Goal: Check status: Check status

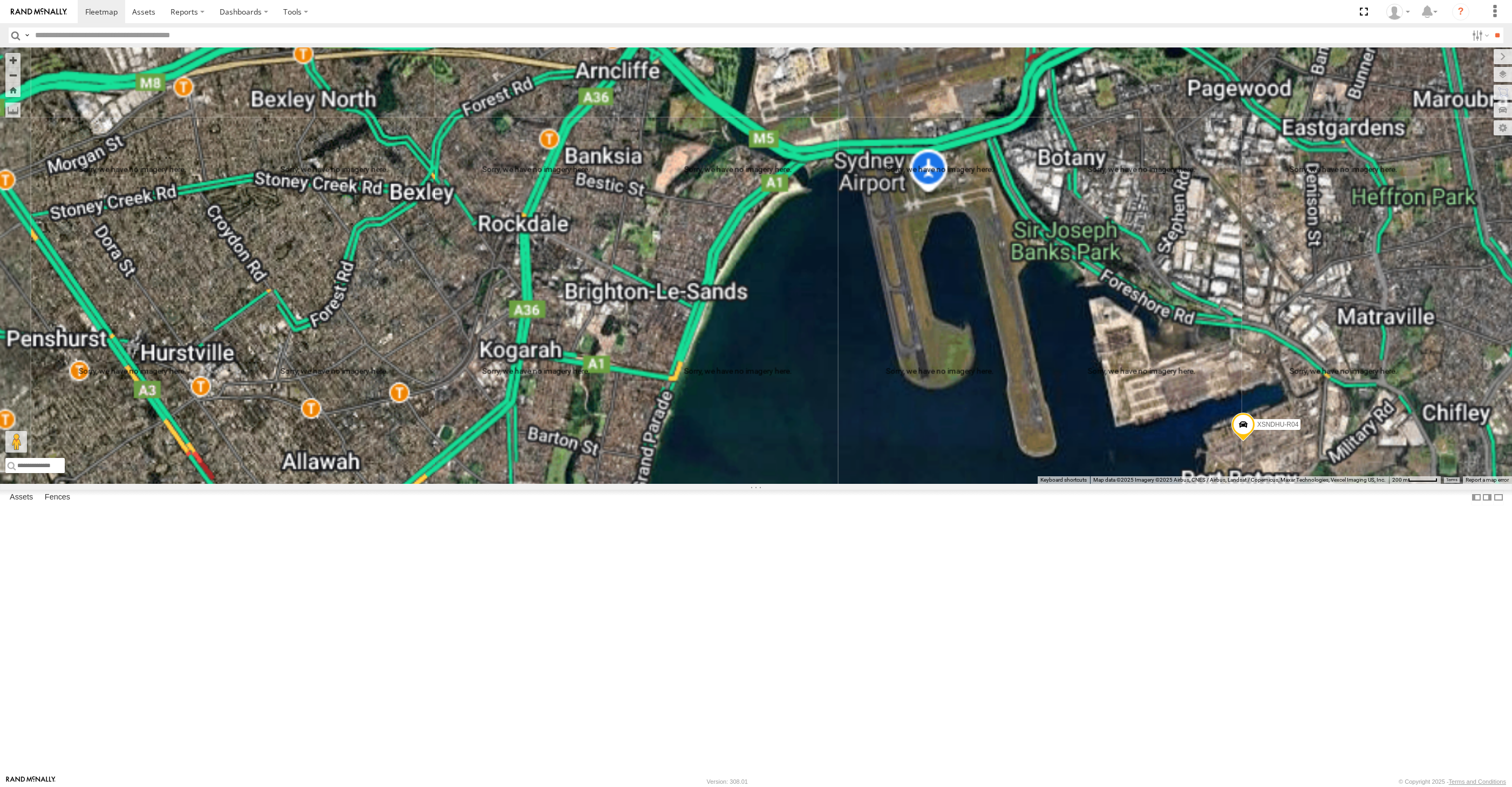
select select "**********"
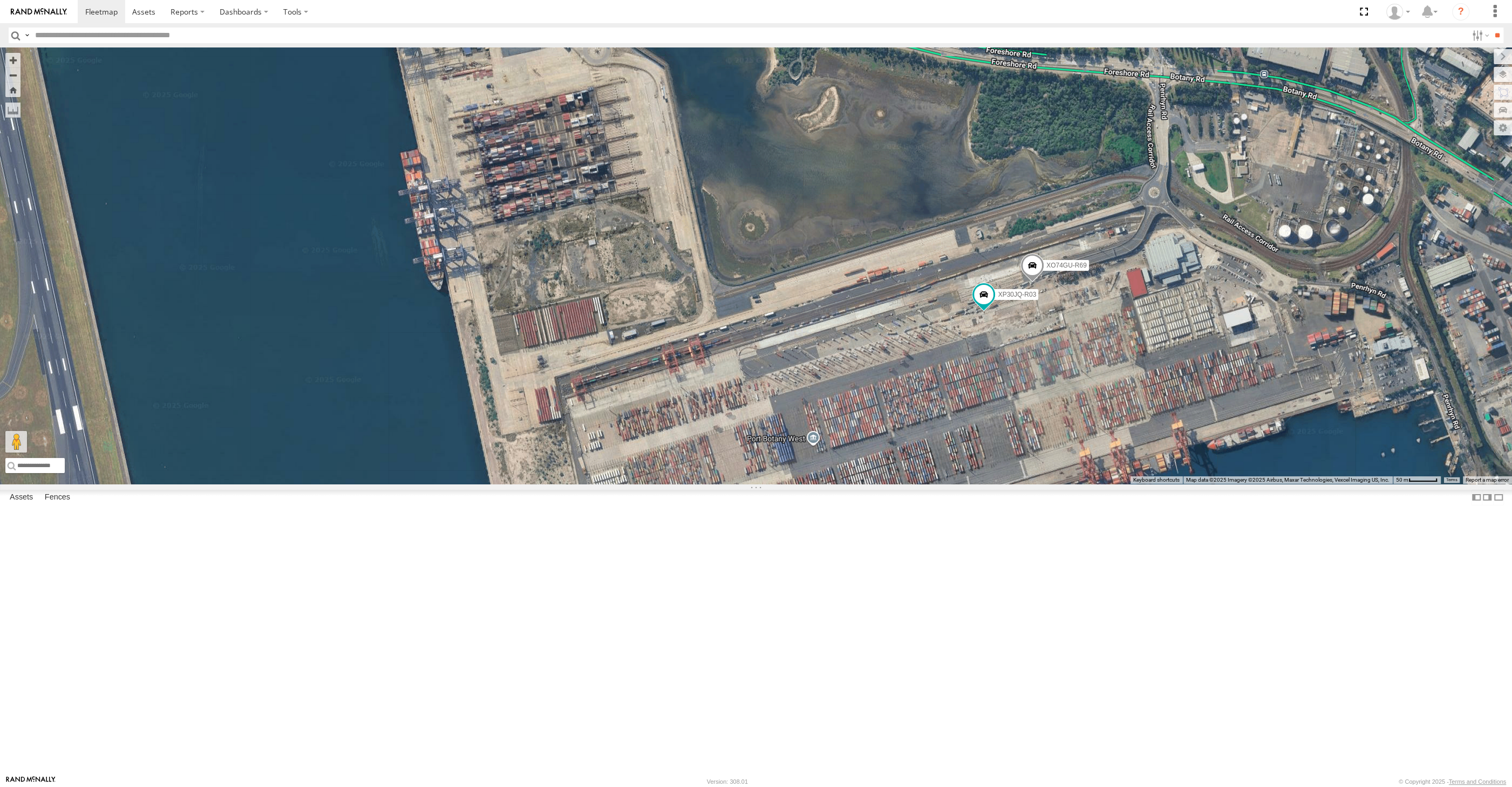
click at [1094, 484] on div "XSNDHU-R04 XP30JQ-R03 XO74GU-R69" at bounding box center [756, 266] width 1512 height 437
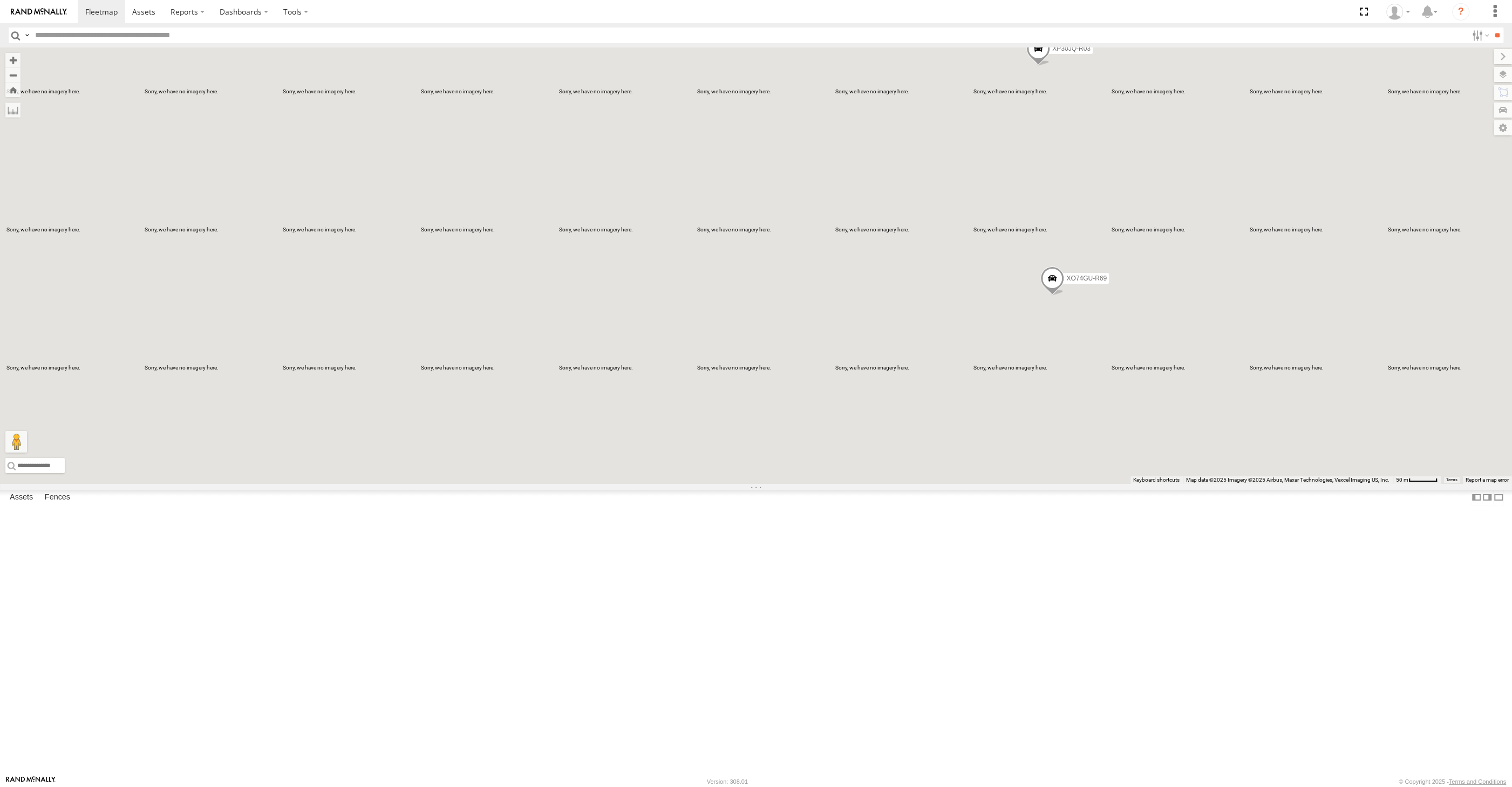
click at [950, 484] on div "XP30JQ-R03 XO74GU-R69" at bounding box center [756, 266] width 1512 height 437
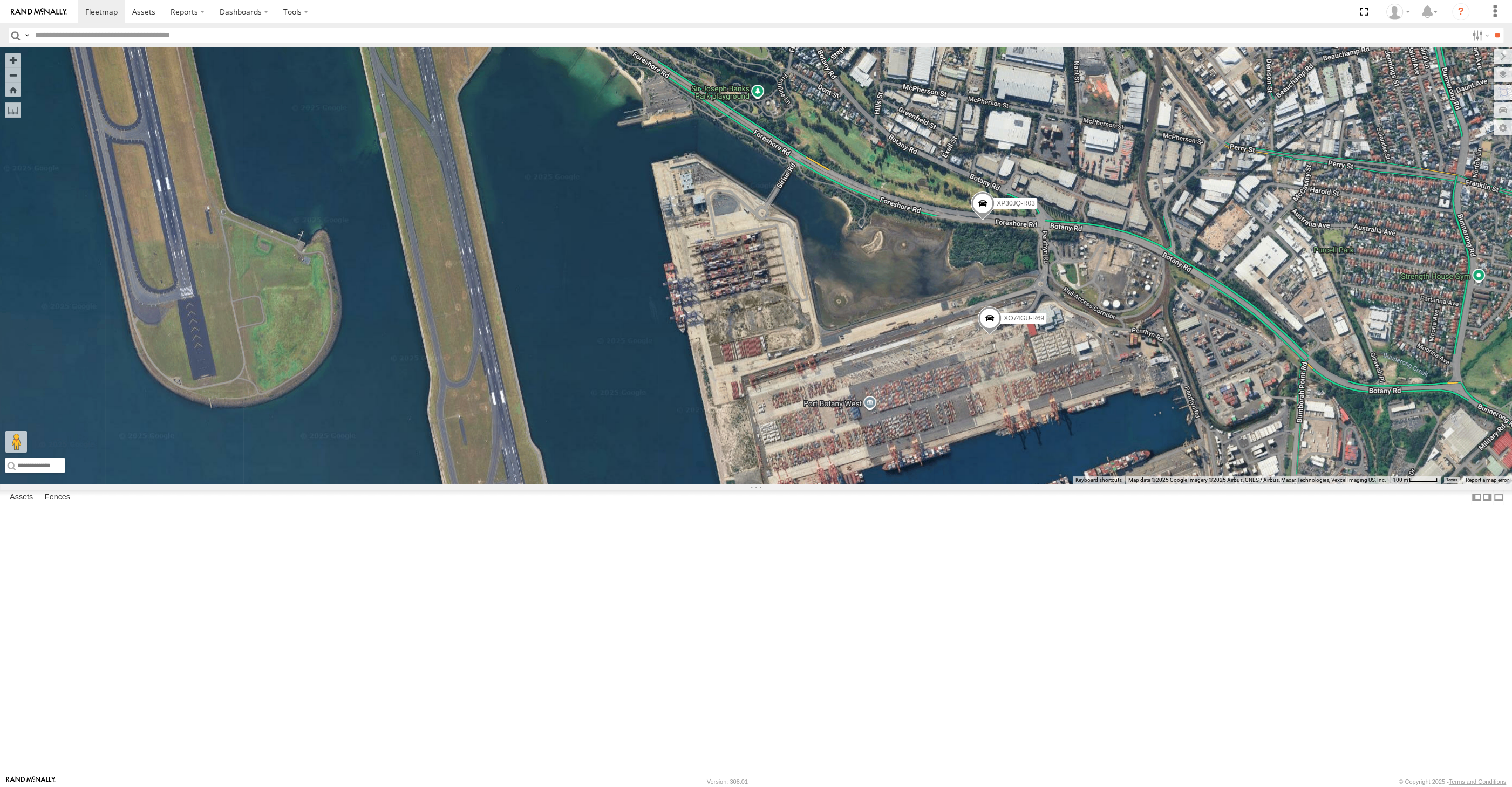
drag, startPoint x: 968, startPoint y: 568, endPoint x: 944, endPoint y: 565, distance: 24.2
click at [950, 484] on div "XP30JQ-R03 XO74GU-R69 XSNDHU-R04" at bounding box center [756, 266] width 1512 height 437
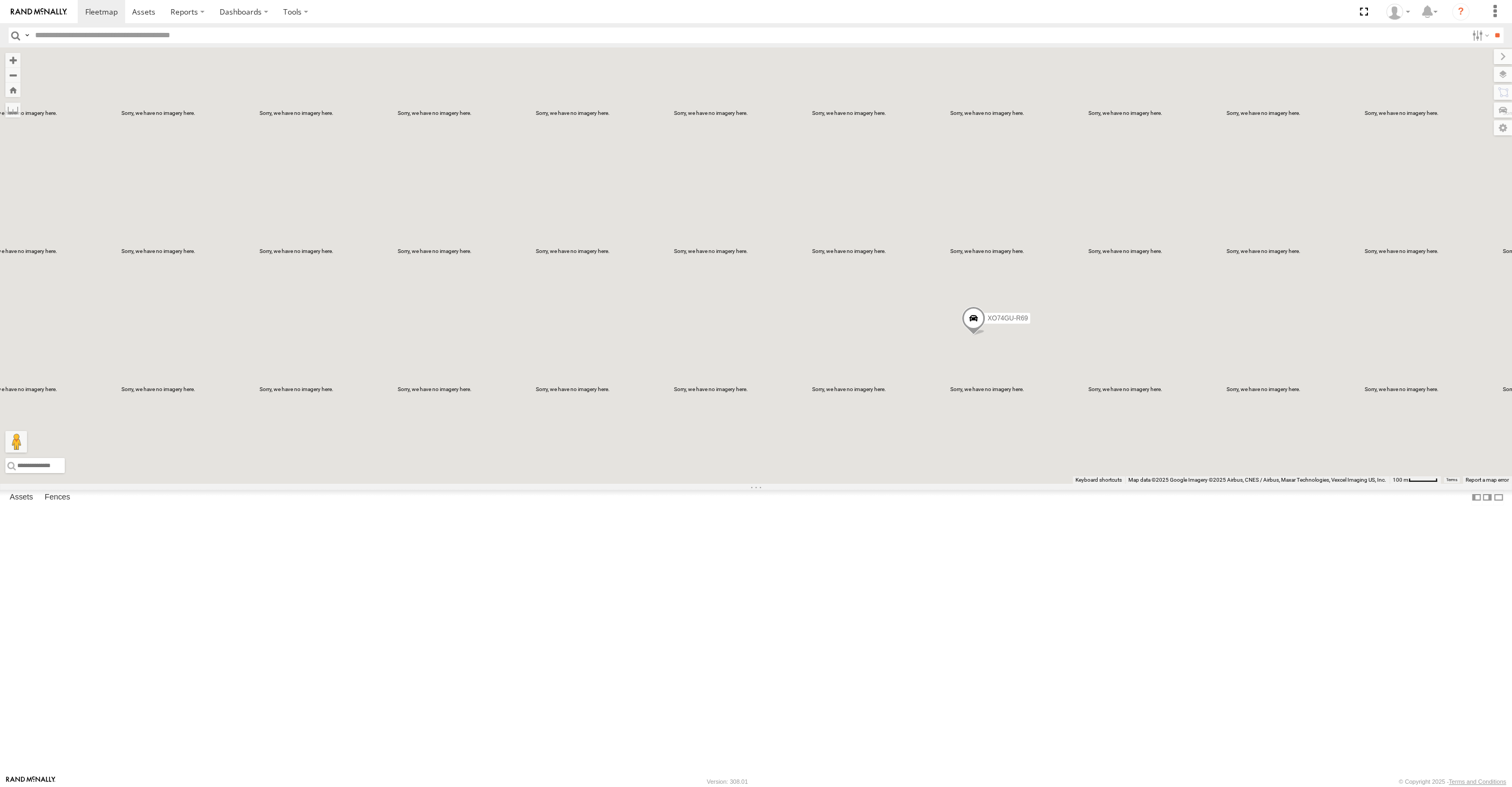
drag, startPoint x: 1119, startPoint y: 541, endPoint x: 1126, endPoint y: 498, distance: 43.6
click at [1125, 484] on div "XSNDHU-R04 XO74GU-R69" at bounding box center [756, 266] width 1512 height 437
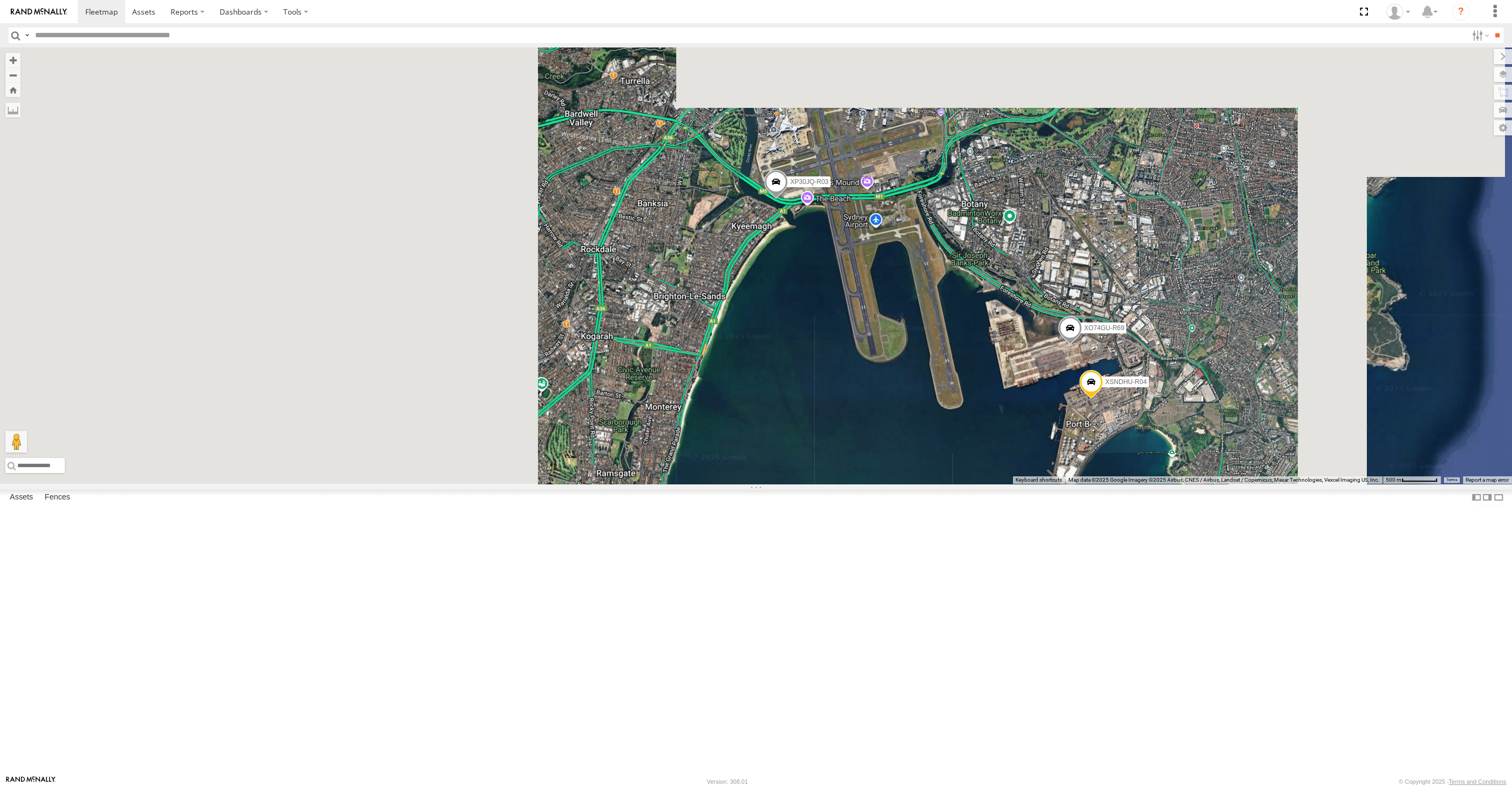
drag, startPoint x: 1002, startPoint y: 559, endPoint x: 1039, endPoint y: 559, distance: 37.0
click at [1039, 484] on div "XSNDHU-R04 XO74GU-R69 XP30JQ-R03" at bounding box center [756, 266] width 1512 height 437
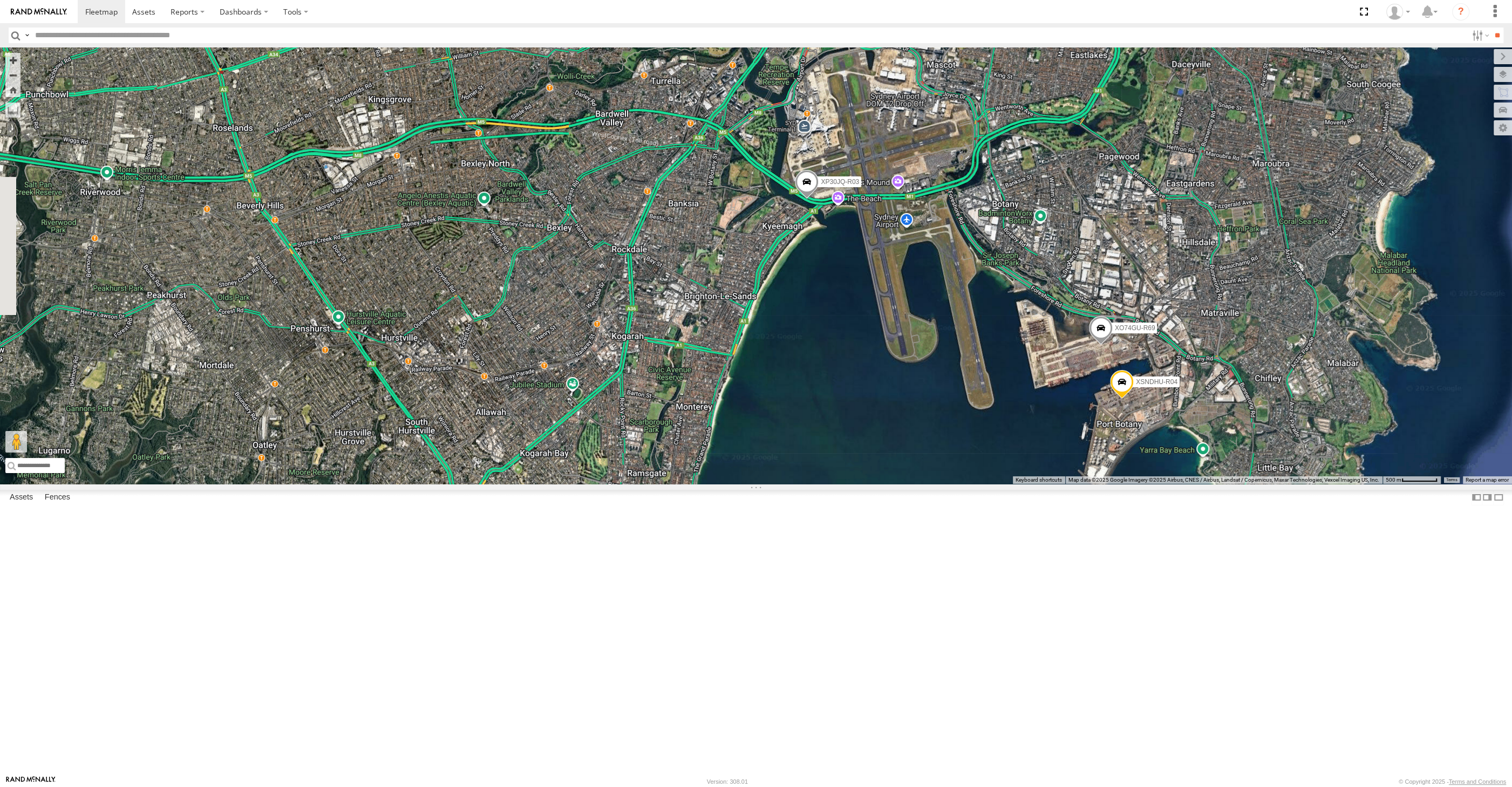
drag, startPoint x: 967, startPoint y: 561, endPoint x: 1045, endPoint y: 563, distance: 78.0
click at [1044, 484] on div "XSNDHU-R04 XO74GU-R69 XP30JQ-R03" at bounding box center [756, 266] width 1512 height 437
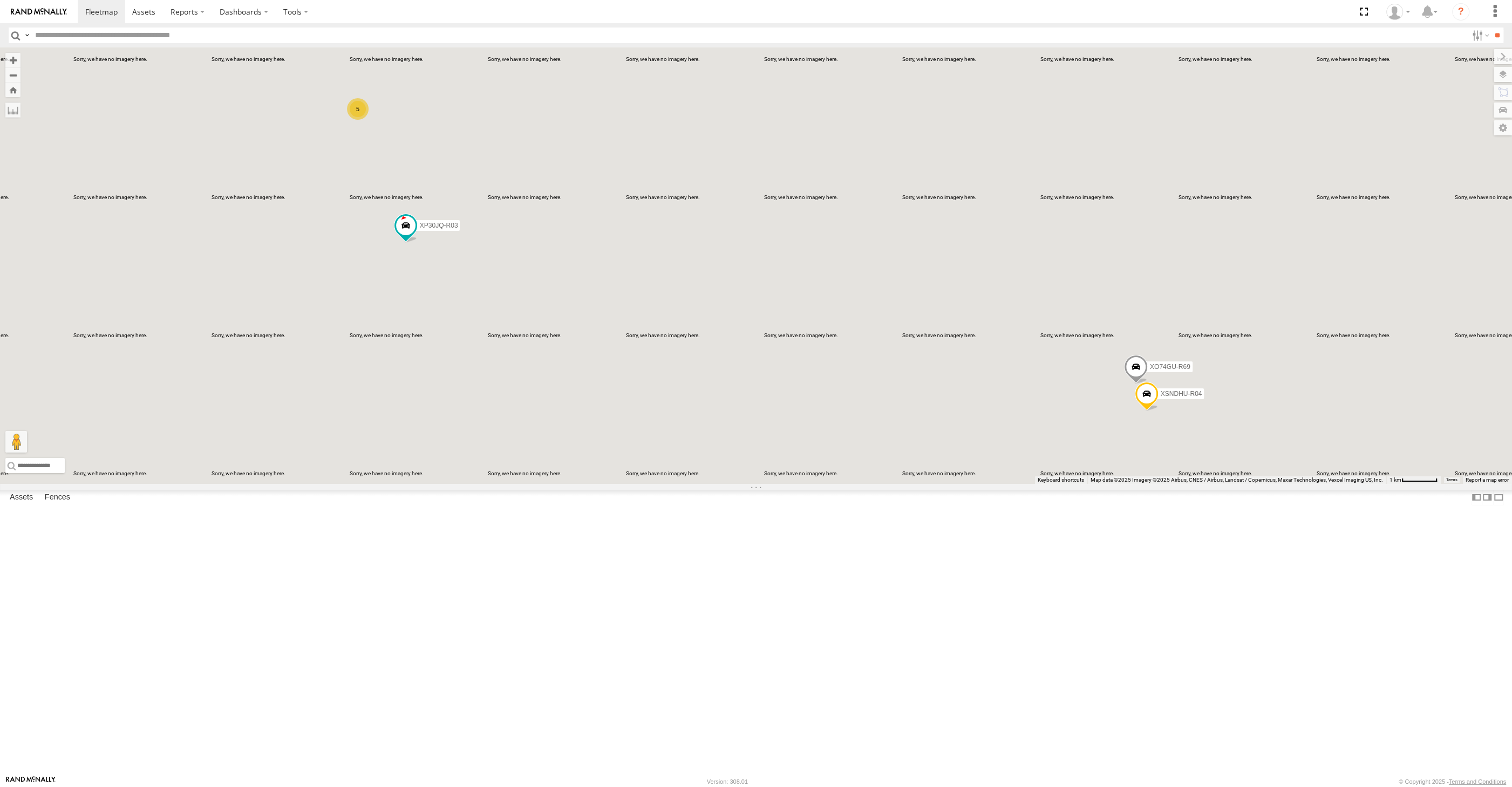
drag, startPoint x: 416, startPoint y: 528, endPoint x: 424, endPoint y: 528, distance: 8.0
click at [424, 484] on div "XP30JQ-R03 XSNDHU-R04 5 XO74GU-R69" at bounding box center [756, 266] width 1512 height 437
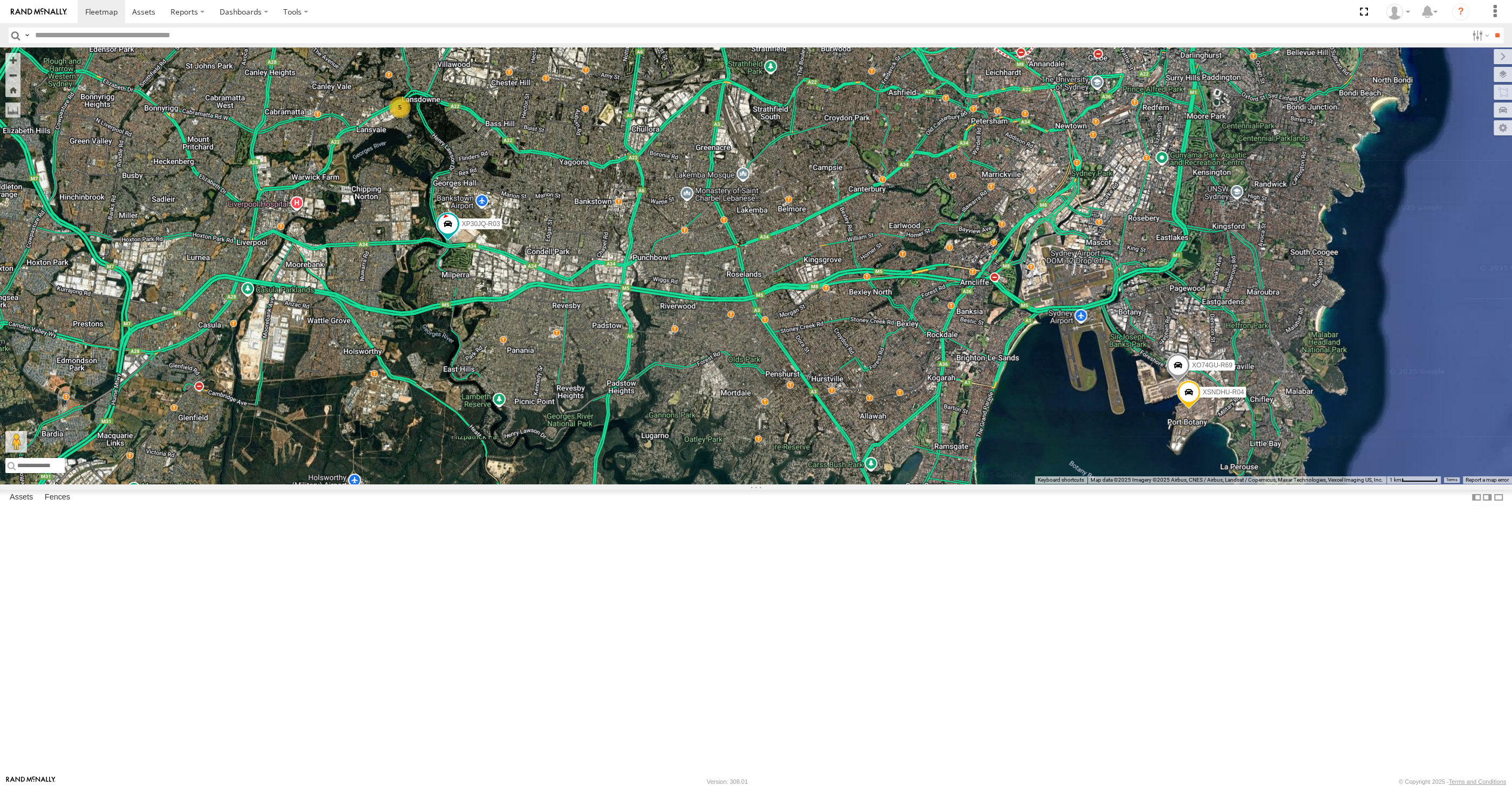
click at [641, 465] on div "XP30JQ-R03 XSNDHU-R04 XO74GU-R69 5" at bounding box center [756, 266] width 1512 height 437
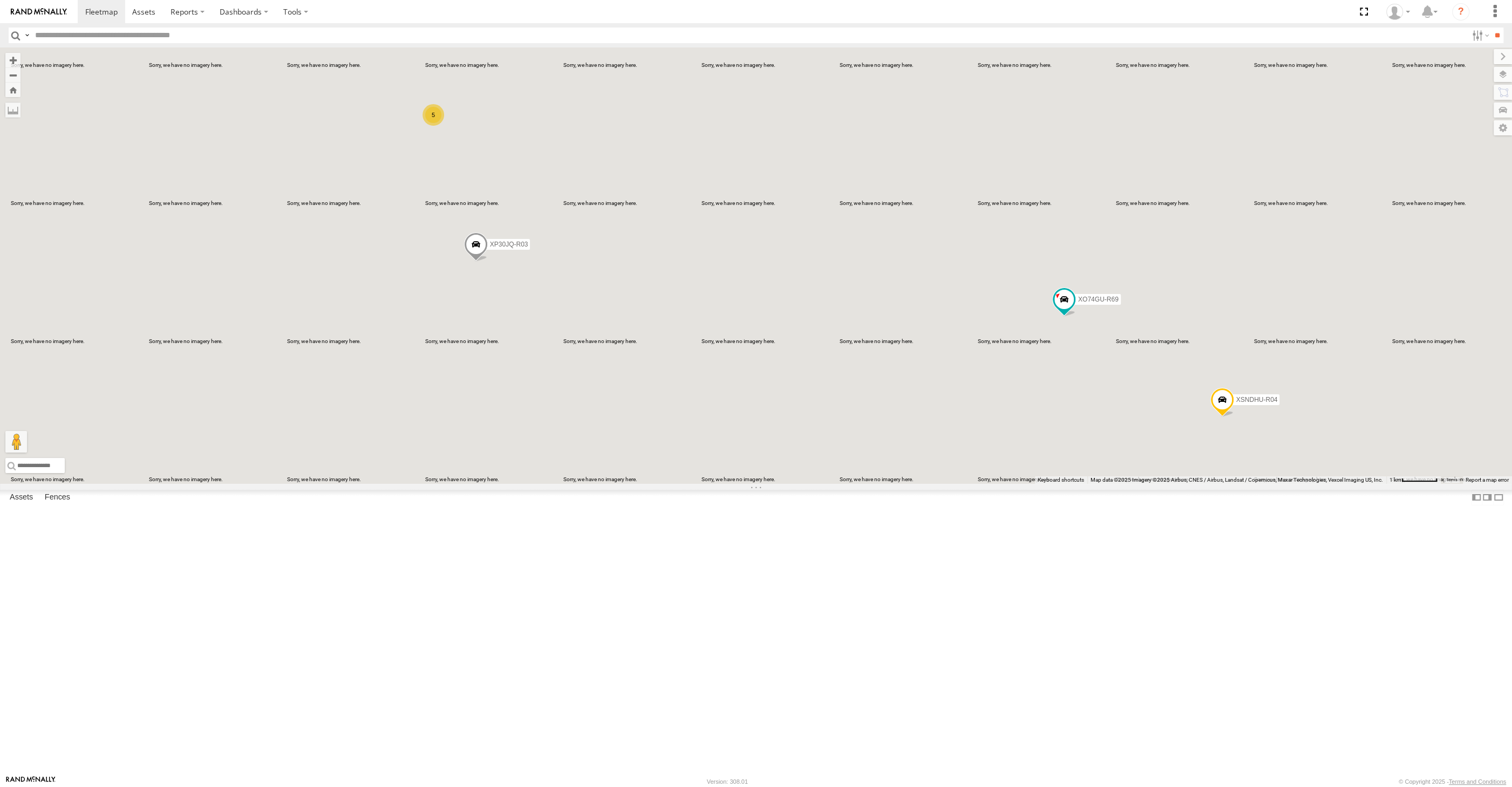
click at [754, 484] on div "XP30JQ-R03 XSNDHU-R04 XO74GU-R69 5" at bounding box center [756, 266] width 1512 height 437
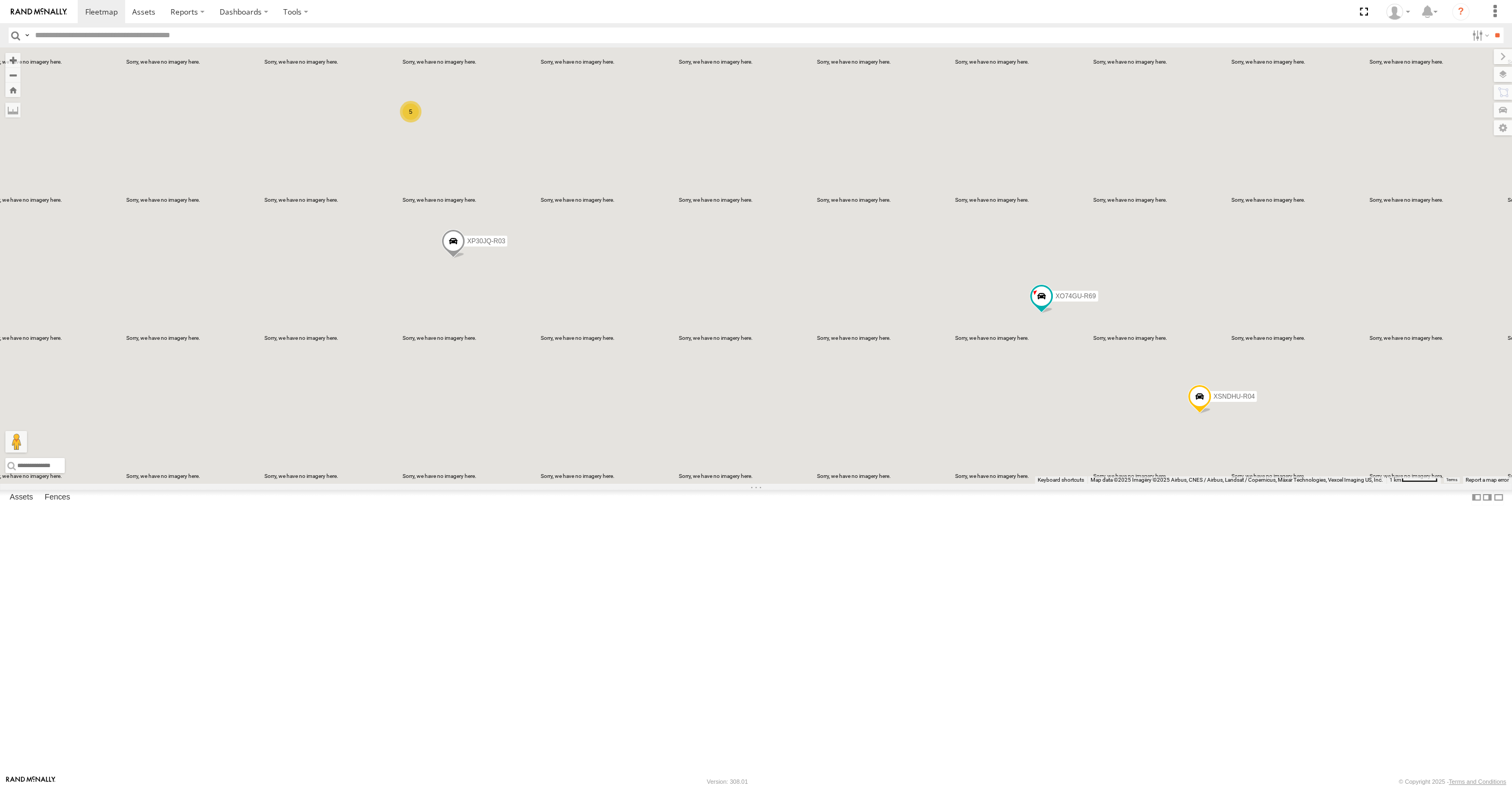
drag, startPoint x: 781, startPoint y: 533, endPoint x: 788, endPoint y: 532, distance: 7.1
click at [786, 484] on div "XP30JQ-R03 XSNDHU-R04 XO74GU-R69 5" at bounding box center [756, 266] width 1512 height 437
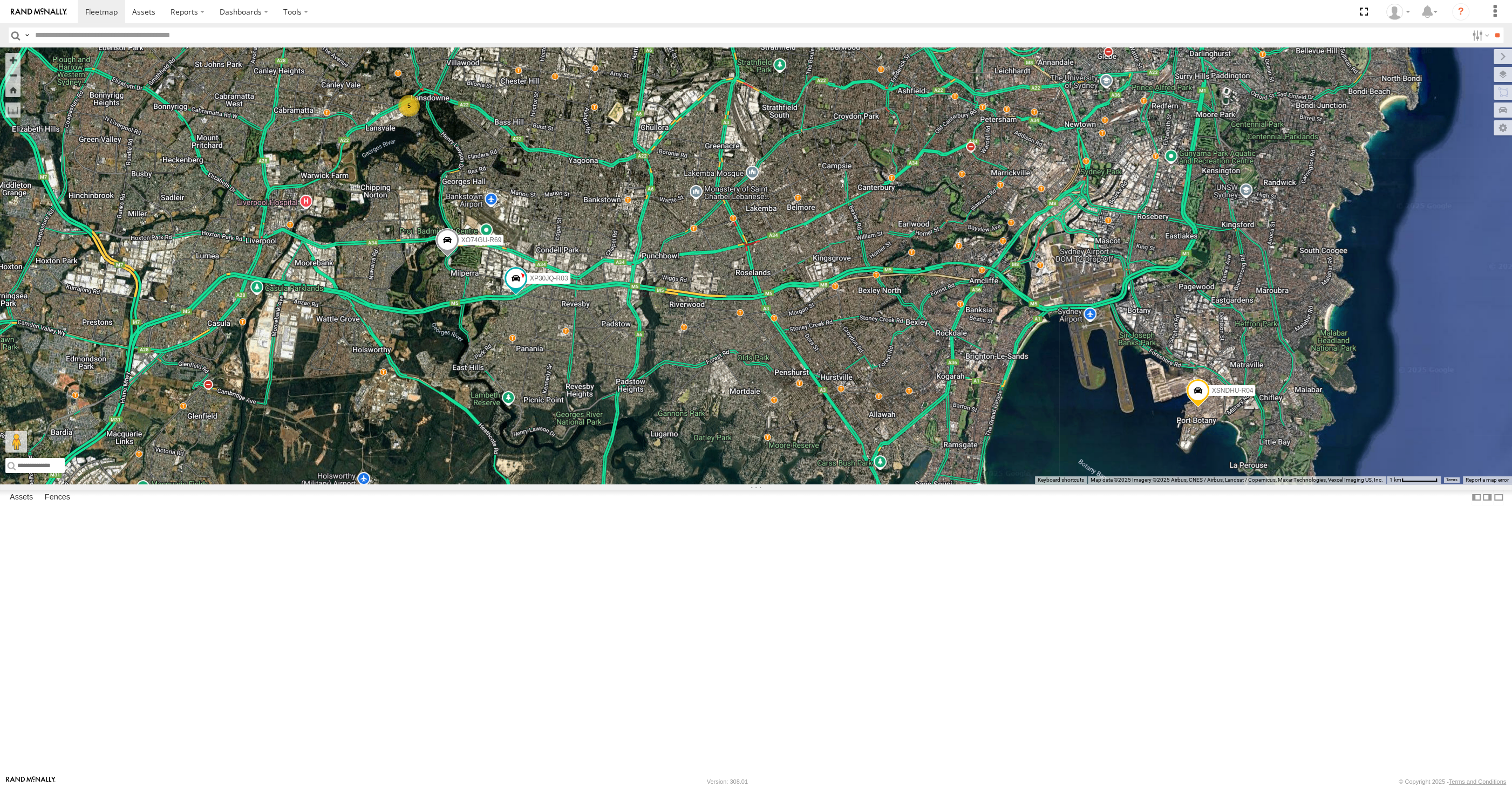
drag, startPoint x: 862, startPoint y: 614, endPoint x: 830, endPoint y: 602, distance: 34.2
click at [840, 484] on div "XP30JQ-R03 XSNDHU-R04 5 XO74GU-R69" at bounding box center [756, 266] width 1512 height 437
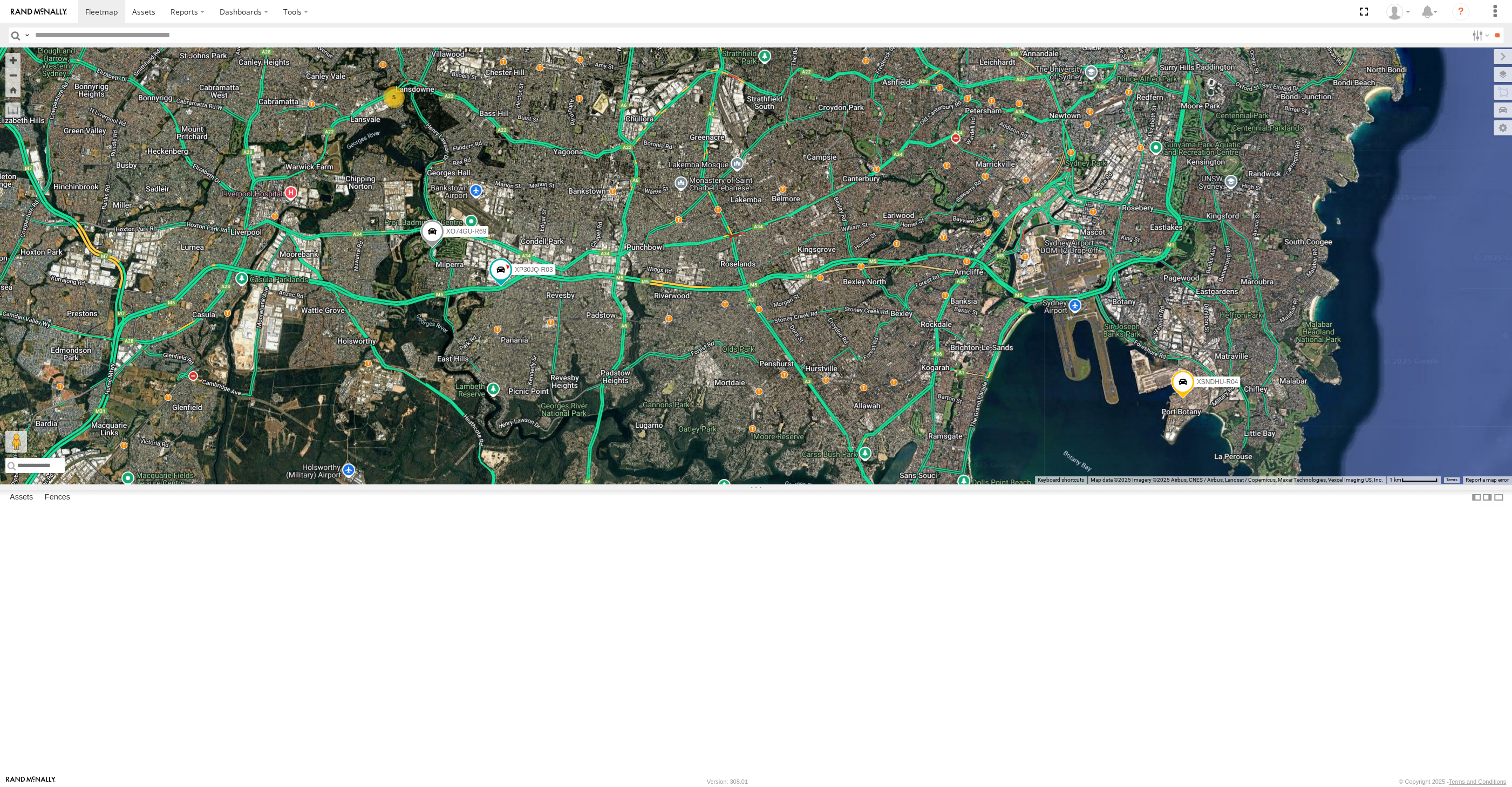
drag, startPoint x: 920, startPoint y: 609, endPoint x: 913, endPoint y: 600, distance: 11.4
click at [920, 484] on div "XP30JQ-R03 XSNDHU-R04 5 XO74GU-R69" at bounding box center [756, 266] width 1512 height 437
click at [1009, 376] on div "XP30JQ-R03 XSNDHU-R04 5 XO74GU-R69" at bounding box center [756, 266] width 1512 height 437
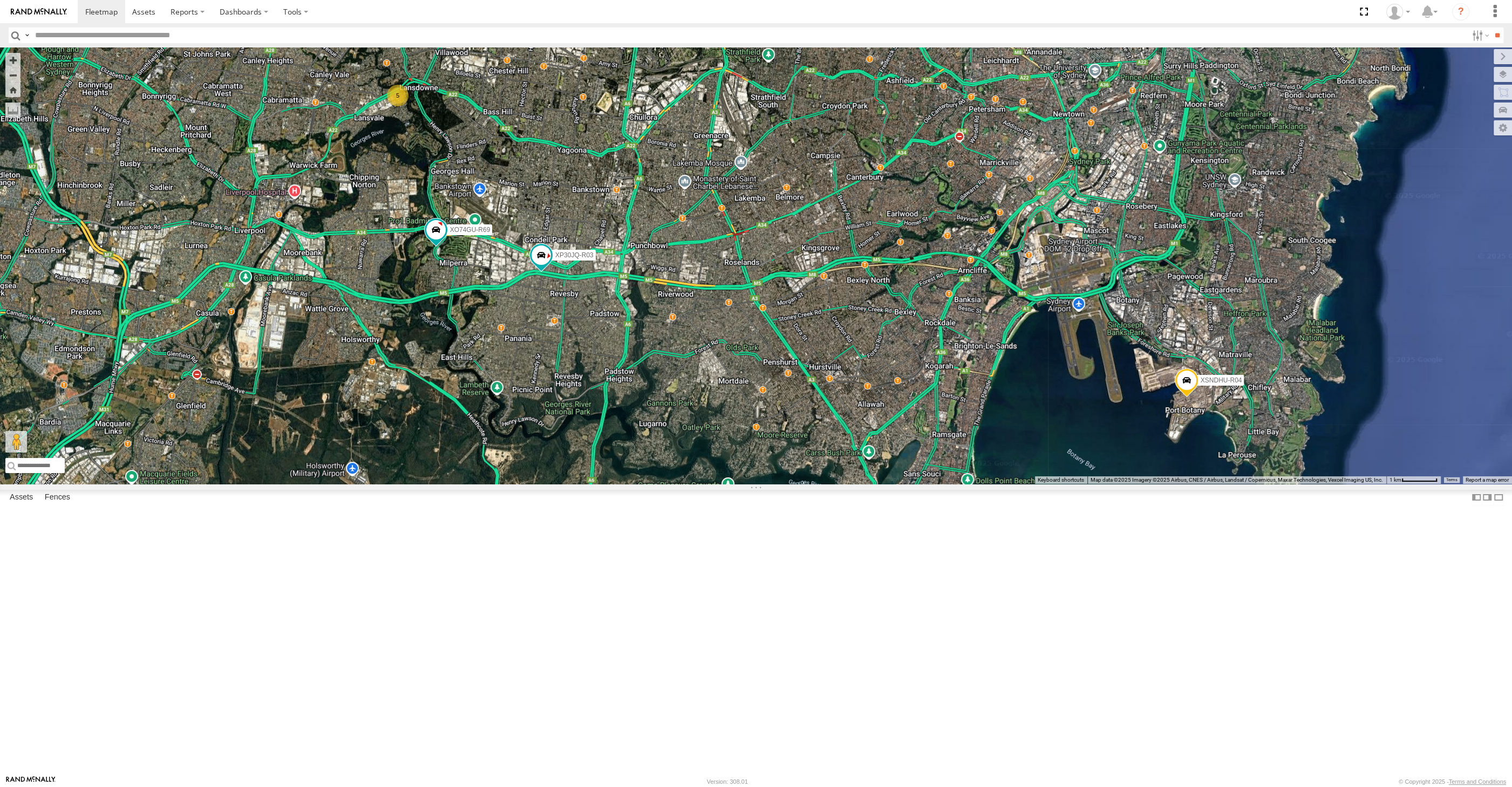
click at [1026, 397] on div "XP30JQ-R03 XSNDHU-R04 5 XO74GU-R69" at bounding box center [756, 266] width 1512 height 437
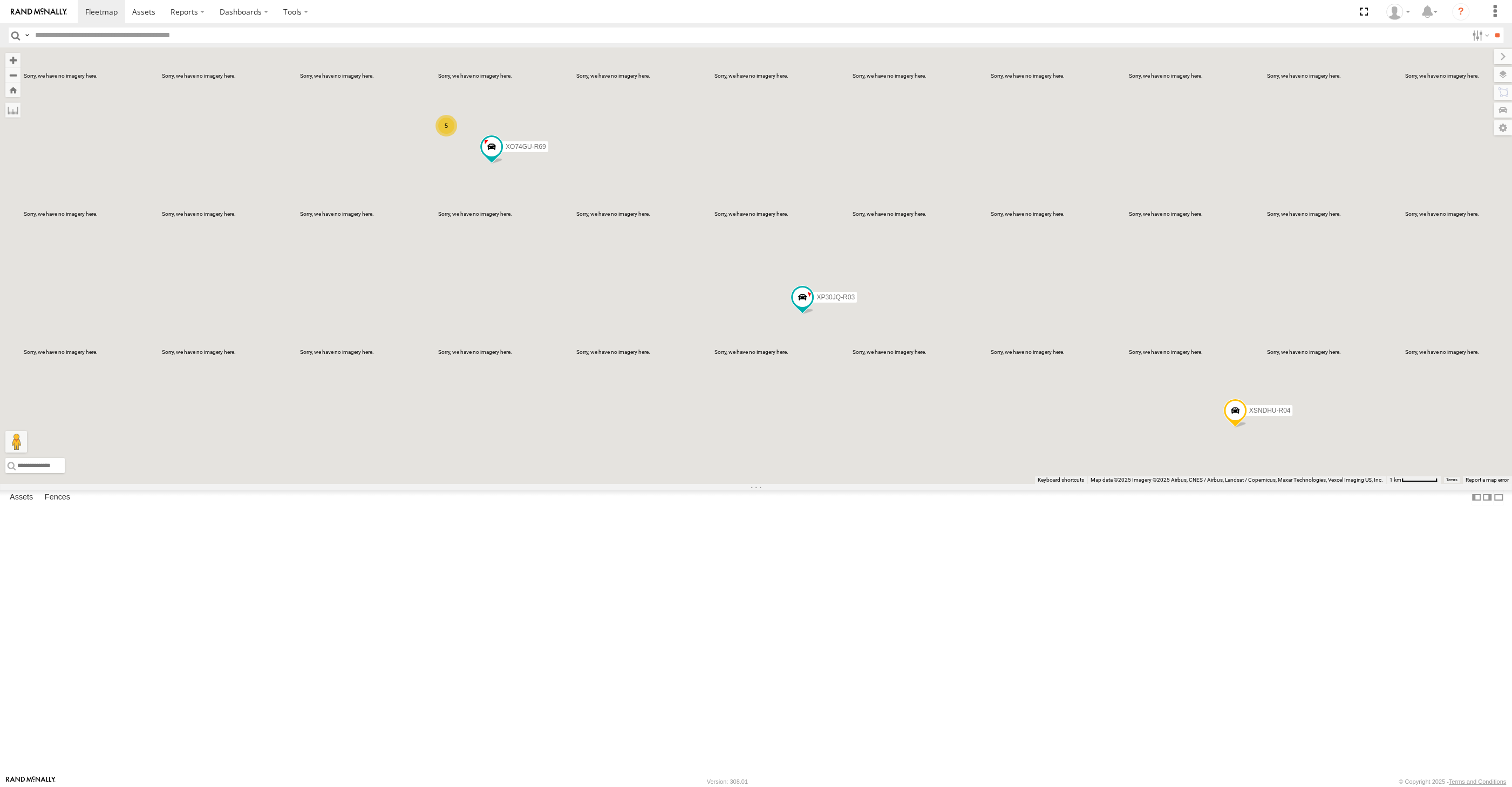
drag, startPoint x: 496, startPoint y: 417, endPoint x: 508, endPoint y: 418, distance: 12.0
click at [506, 418] on div "XP30JQ-R03 XSNDHU-R04 5 XO74GU-R69" at bounding box center [756, 266] width 1512 height 437
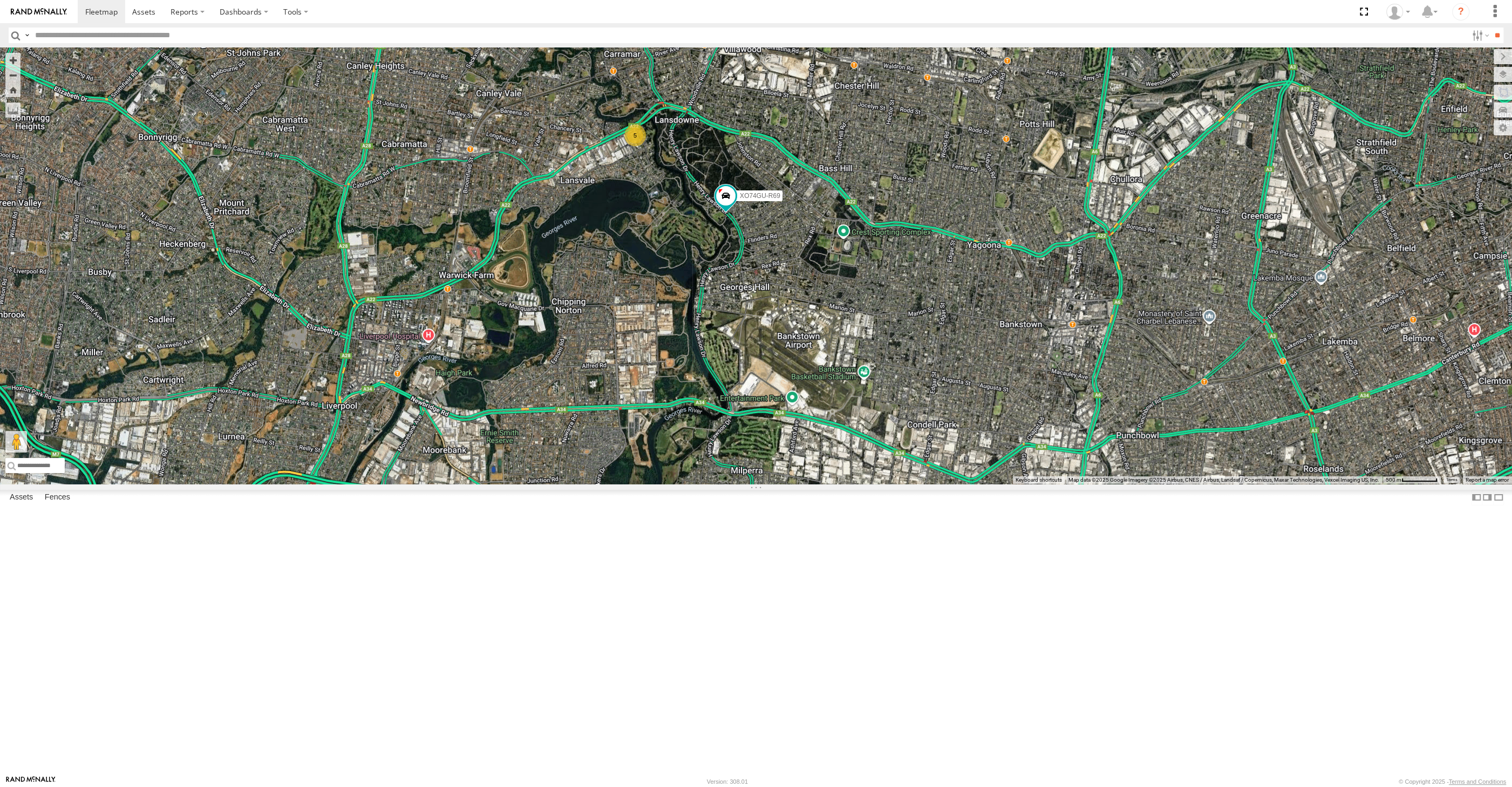
drag, startPoint x: 698, startPoint y: 397, endPoint x: 707, endPoint y: 403, distance: 10.8
click at [706, 403] on div "XP30JQ-R03 XSNDHU-R04 XO74GU-R69 5" at bounding box center [756, 266] width 1512 height 437
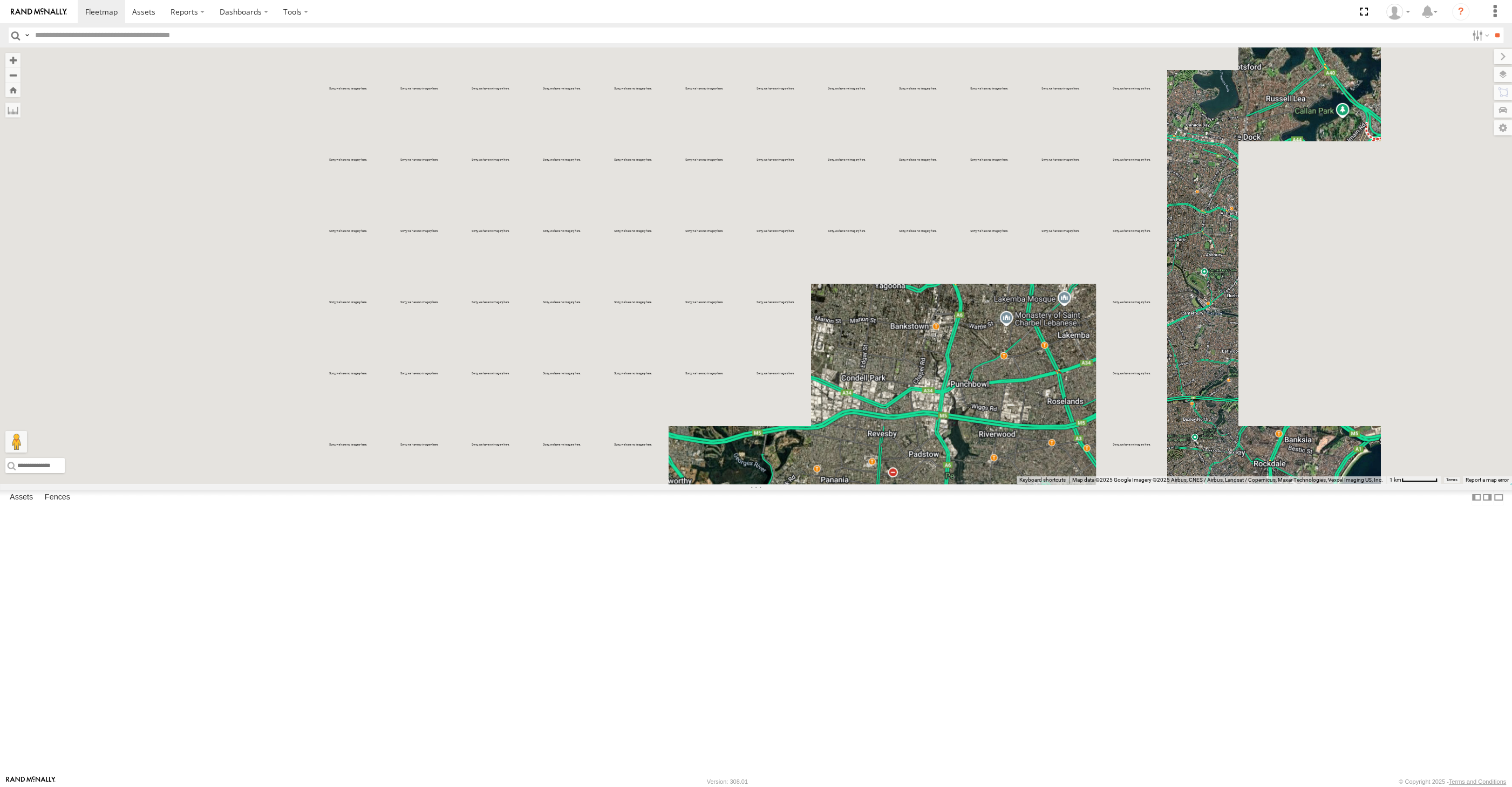
click at [889, 484] on div "XP30JQ-R03 XSNDHU-R04" at bounding box center [756, 266] width 1512 height 437
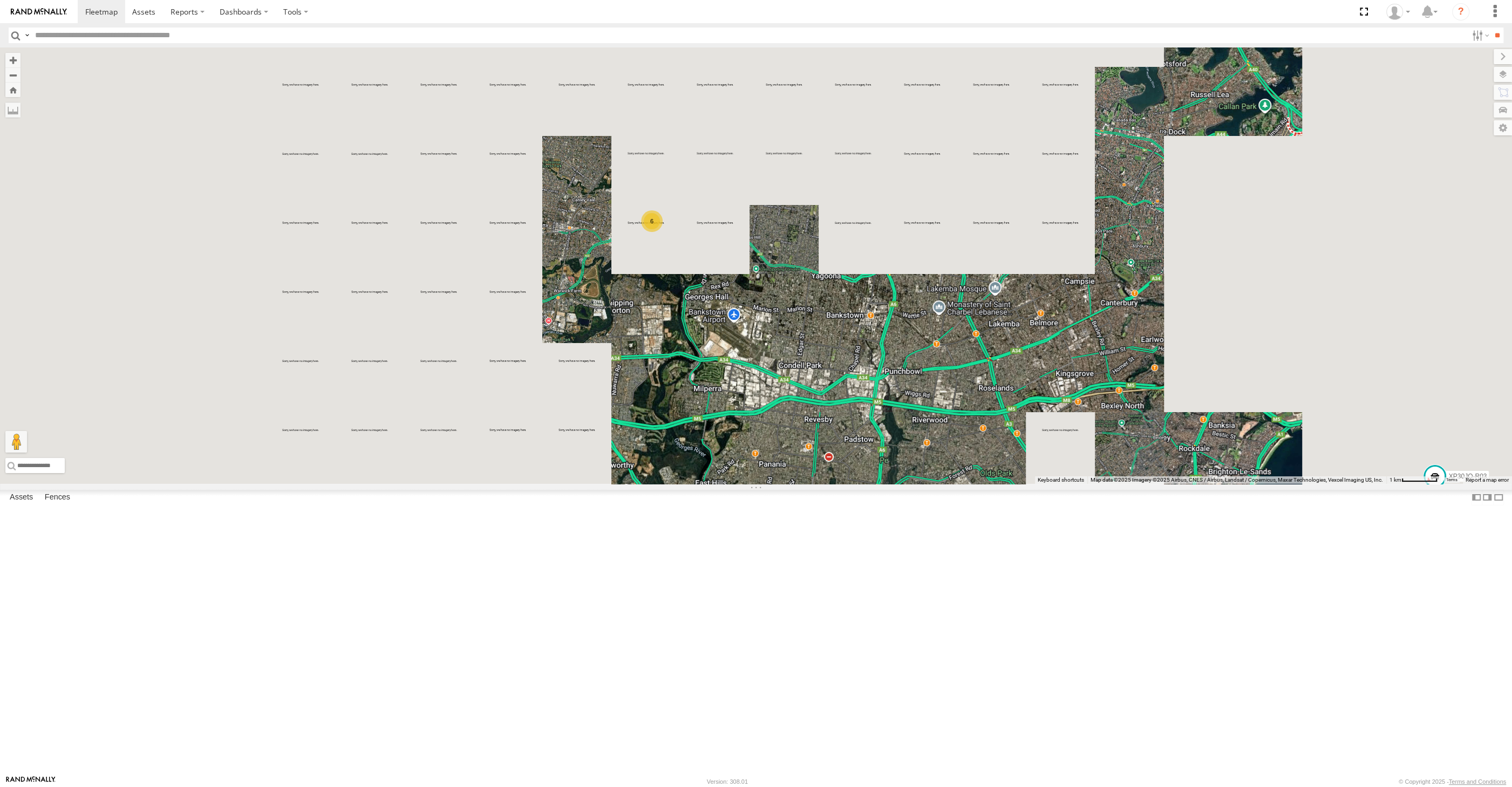
drag, startPoint x: 920, startPoint y: 546, endPoint x: 879, endPoint y: 529, distance: 44.4
click at [887, 484] on div "XP30JQ-R03 XSNDHU-R04 6" at bounding box center [756, 266] width 1512 height 437
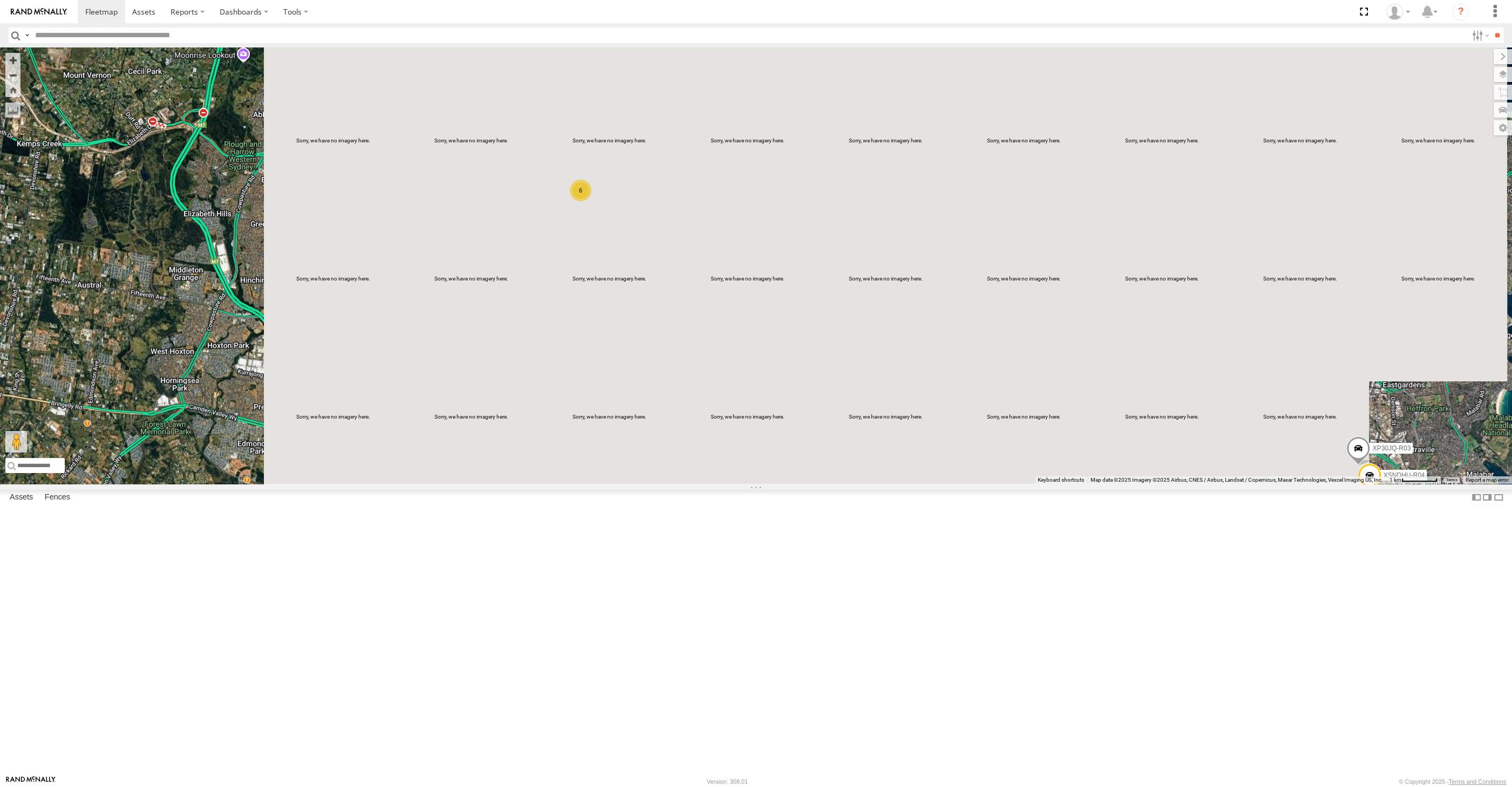
click at [1221, 484] on div "XP30JQ-R03 XSNDHU-R04 6" at bounding box center [756, 266] width 1512 height 437
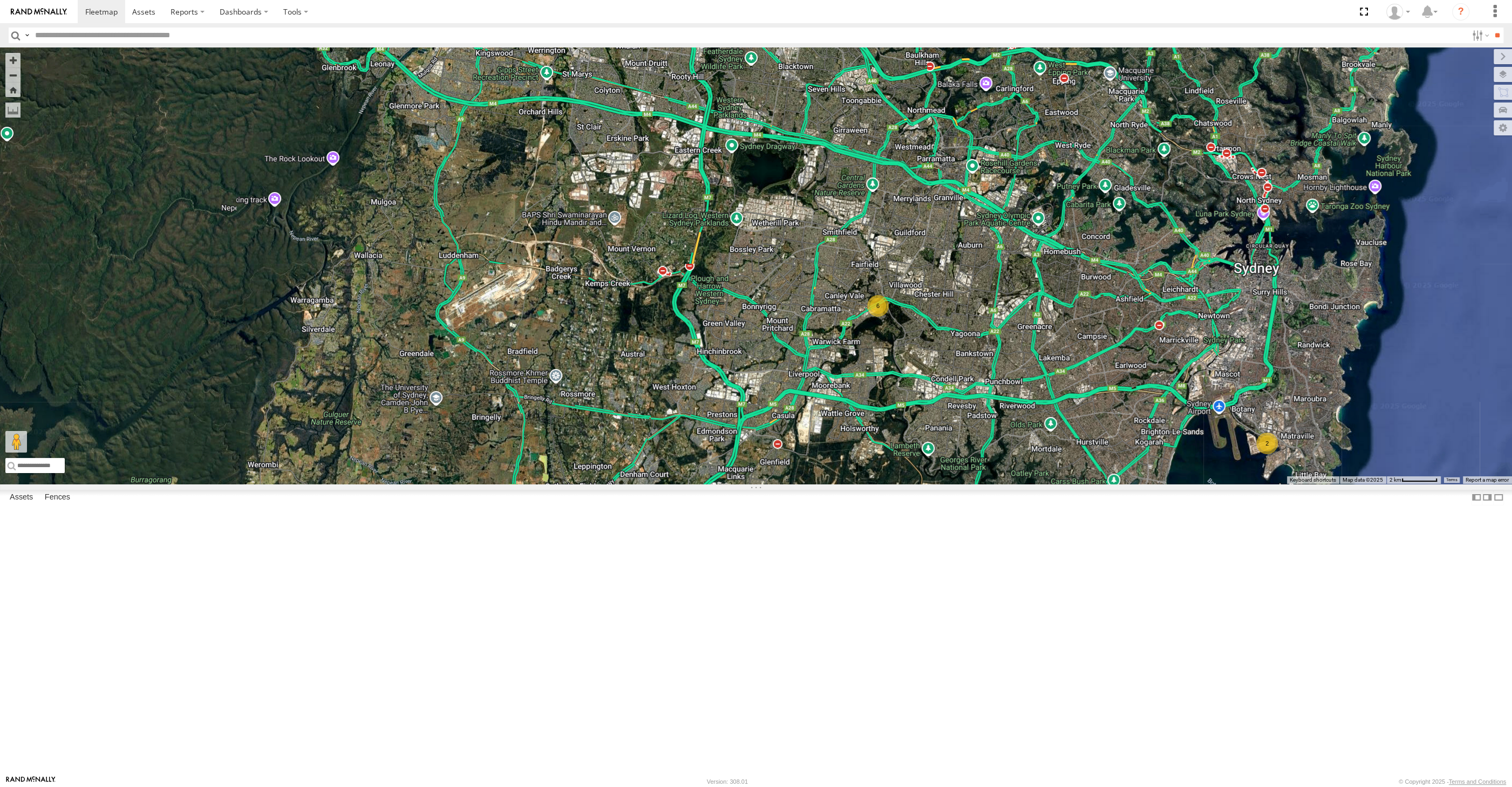
drag, startPoint x: 1230, startPoint y: 574, endPoint x: 1063, endPoint y: 556, distance: 168.0
click at [1083, 484] on div "2 6" at bounding box center [756, 266] width 1512 height 437
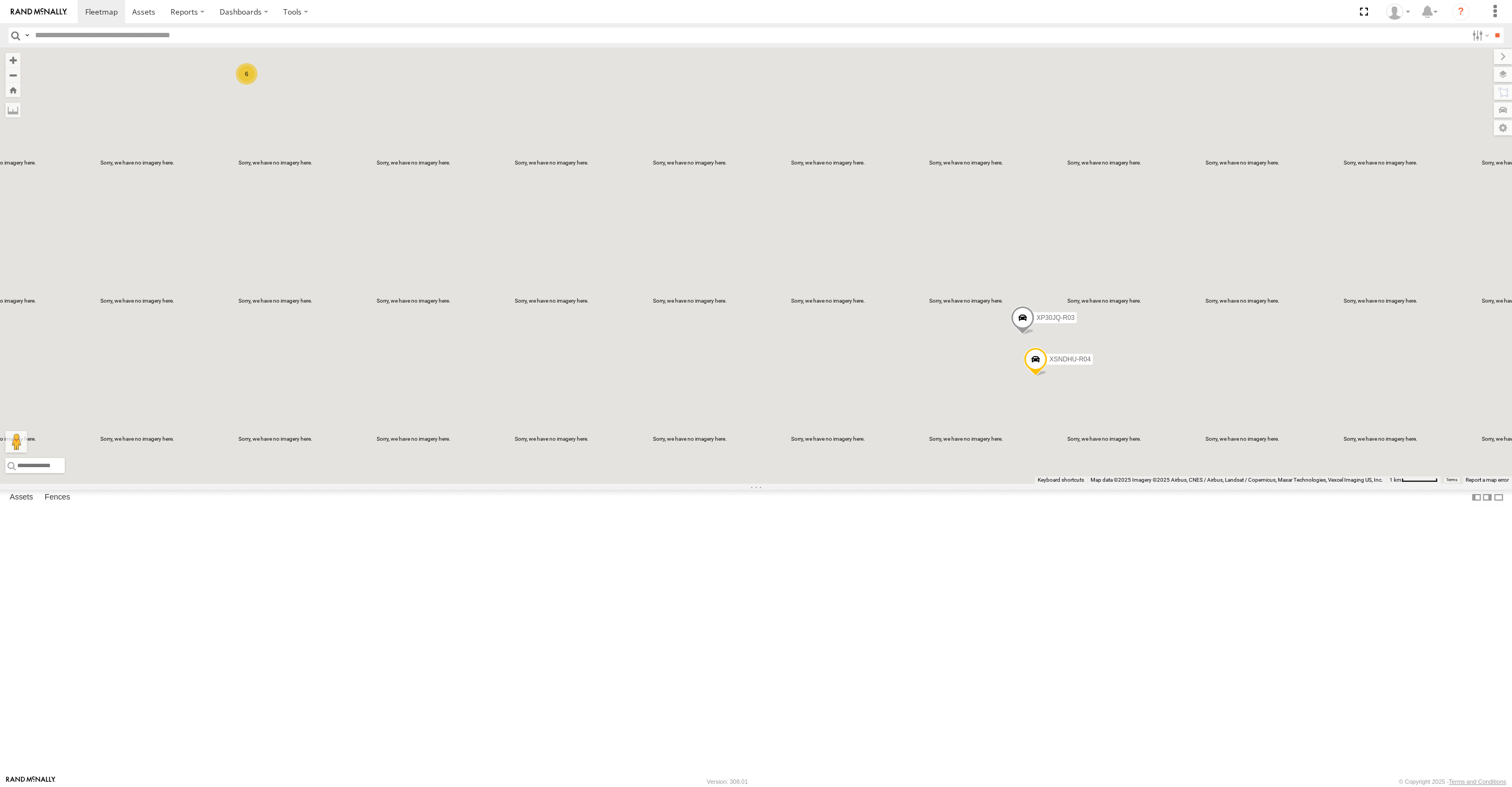
click at [894, 484] on div "XP30JQ-R03 XSNDHU-R04 6" at bounding box center [756, 266] width 1512 height 437
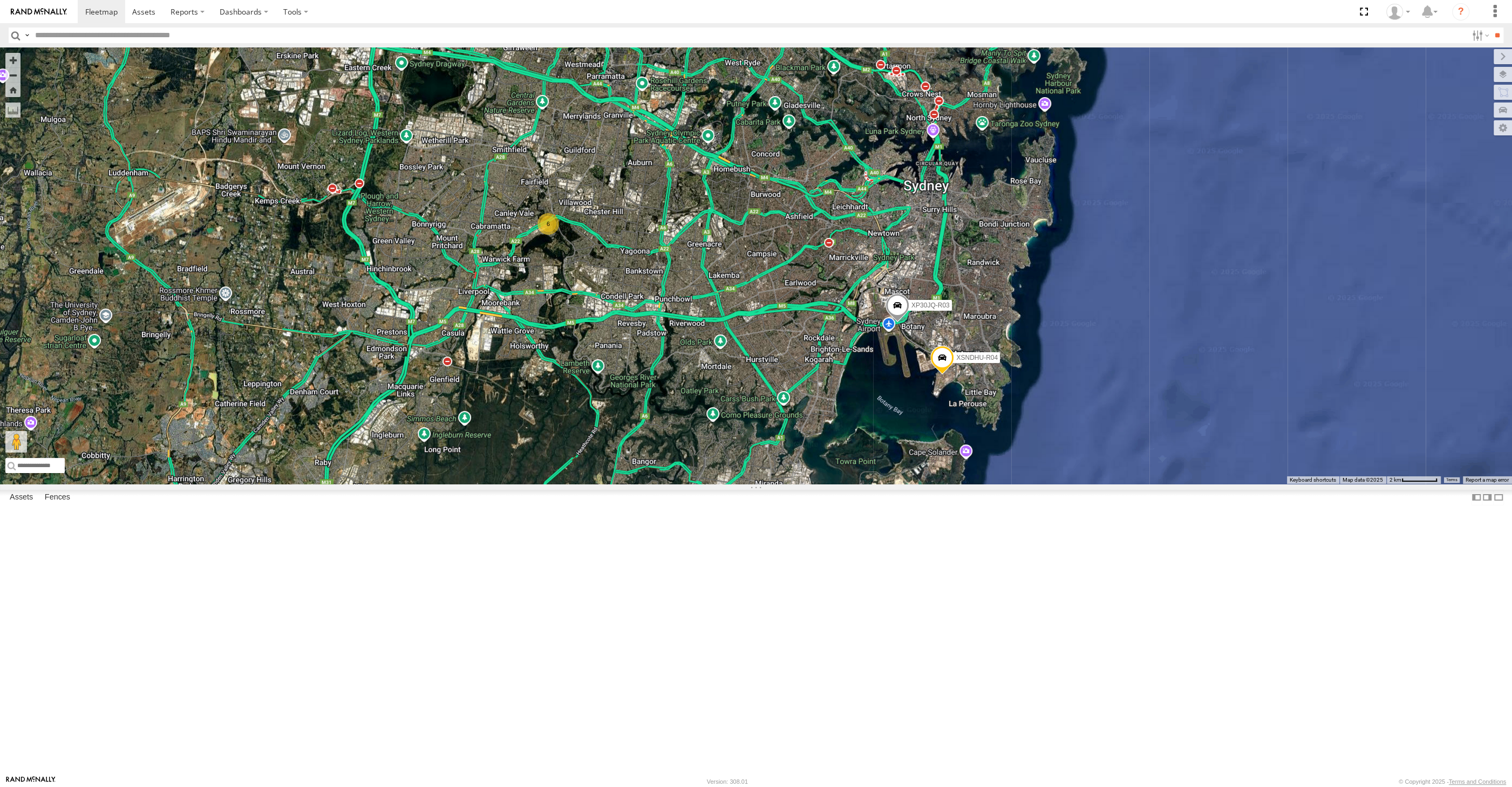
drag, startPoint x: 849, startPoint y: 582, endPoint x: 863, endPoint y: 597, distance: 20.5
click at [862, 484] on div "XP30JQ-R03 XSNDHU-R04 6" at bounding box center [756, 266] width 1512 height 437
click at [856, 484] on div "XP30JQ-R03 XSNDHU-R04 6" at bounding box center [756, 266] width 1512 height 437
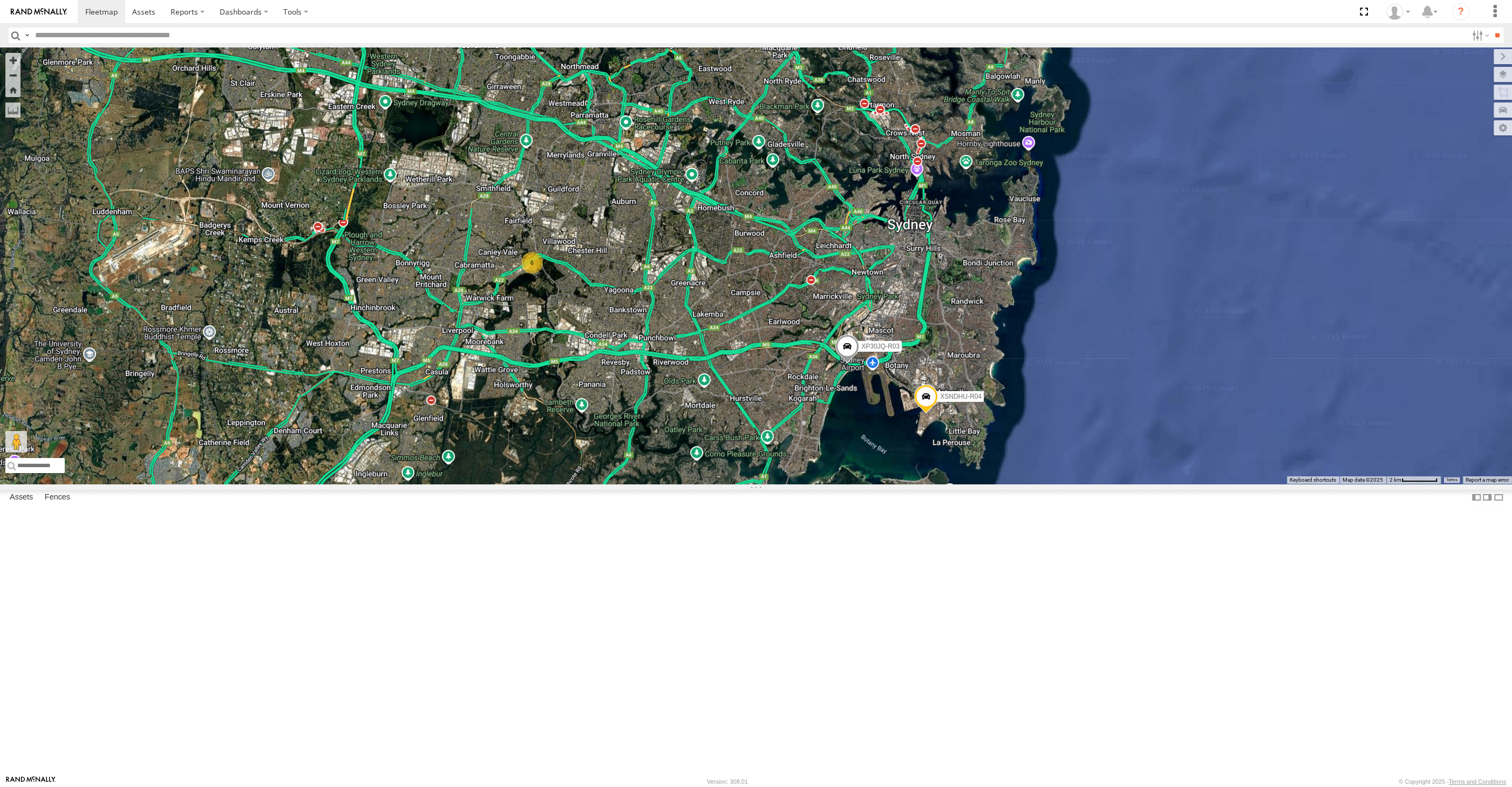
drag, startPoint x: 929, startPoint y: 561, endPoint x: 905, endPoint y: 600, distance: 45.8
click at [905, 484] on div "XP30JQ-R03 XSNDHU-R04 6" at bounding box center [756, 266] width 1512 height 437
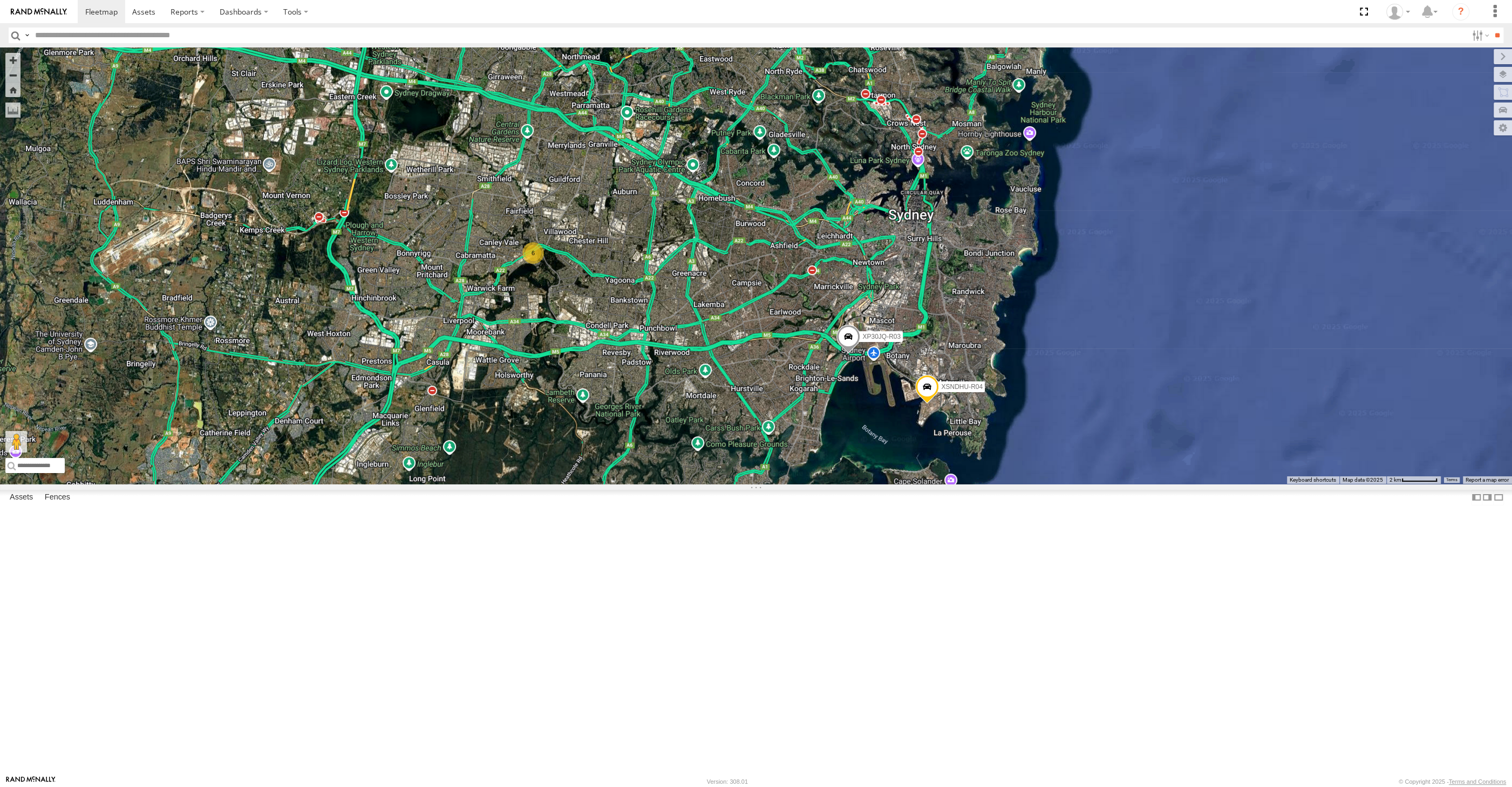
drag, startPoint x: 872, startPoint y: 589, endPoint x: 873, endPoint y: 562, distance: 27.0
click at [873, 484] on div "XP30JQ-R03 XSNDHU-R04 6" at bounding box center [756, 266] width 1512 height 437
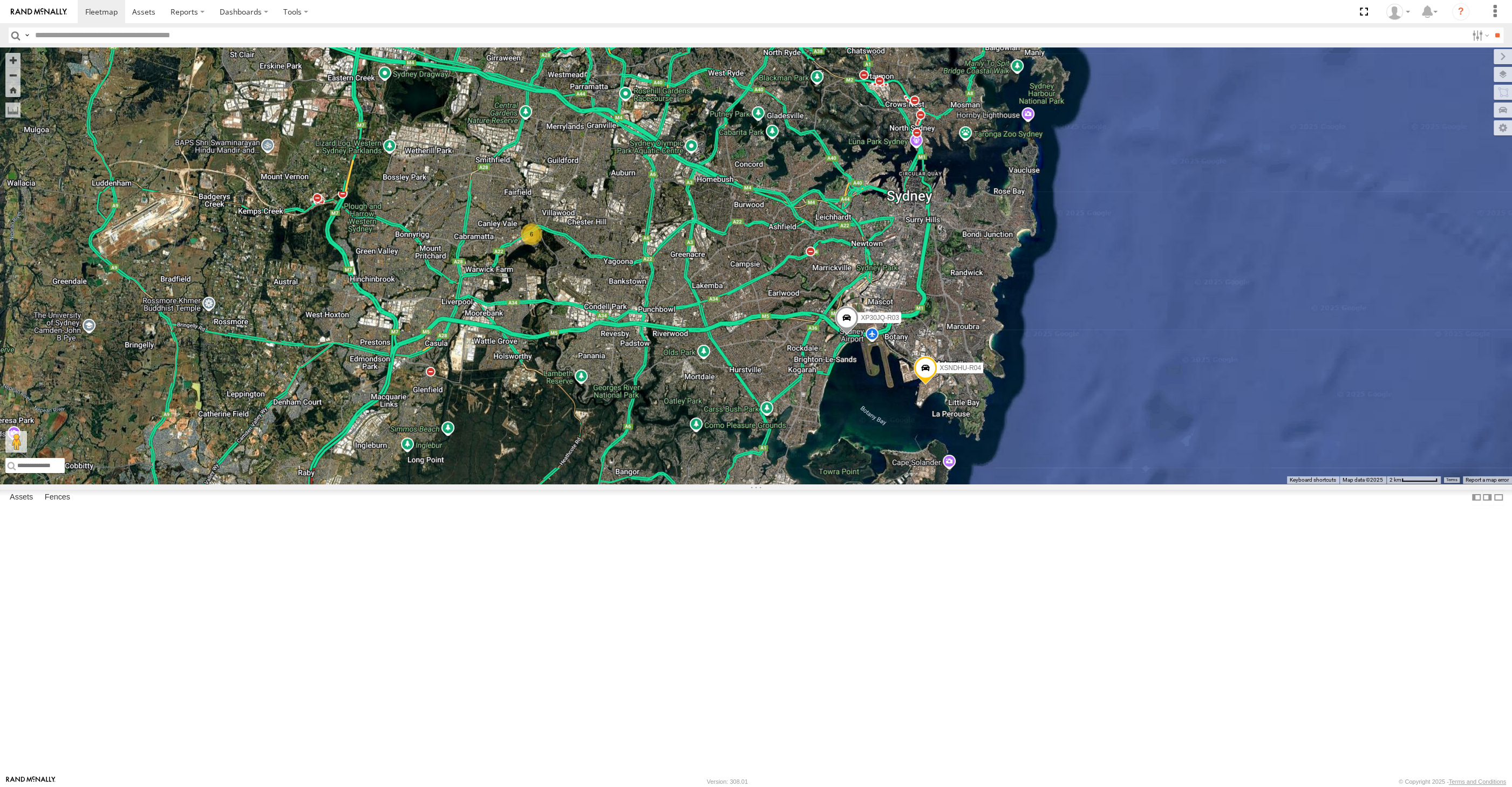
click at [862, 484] on div "XP30JQ-R03 XSNDHU-R04 6" at bounding box center [756, 266] width 1512 height 437
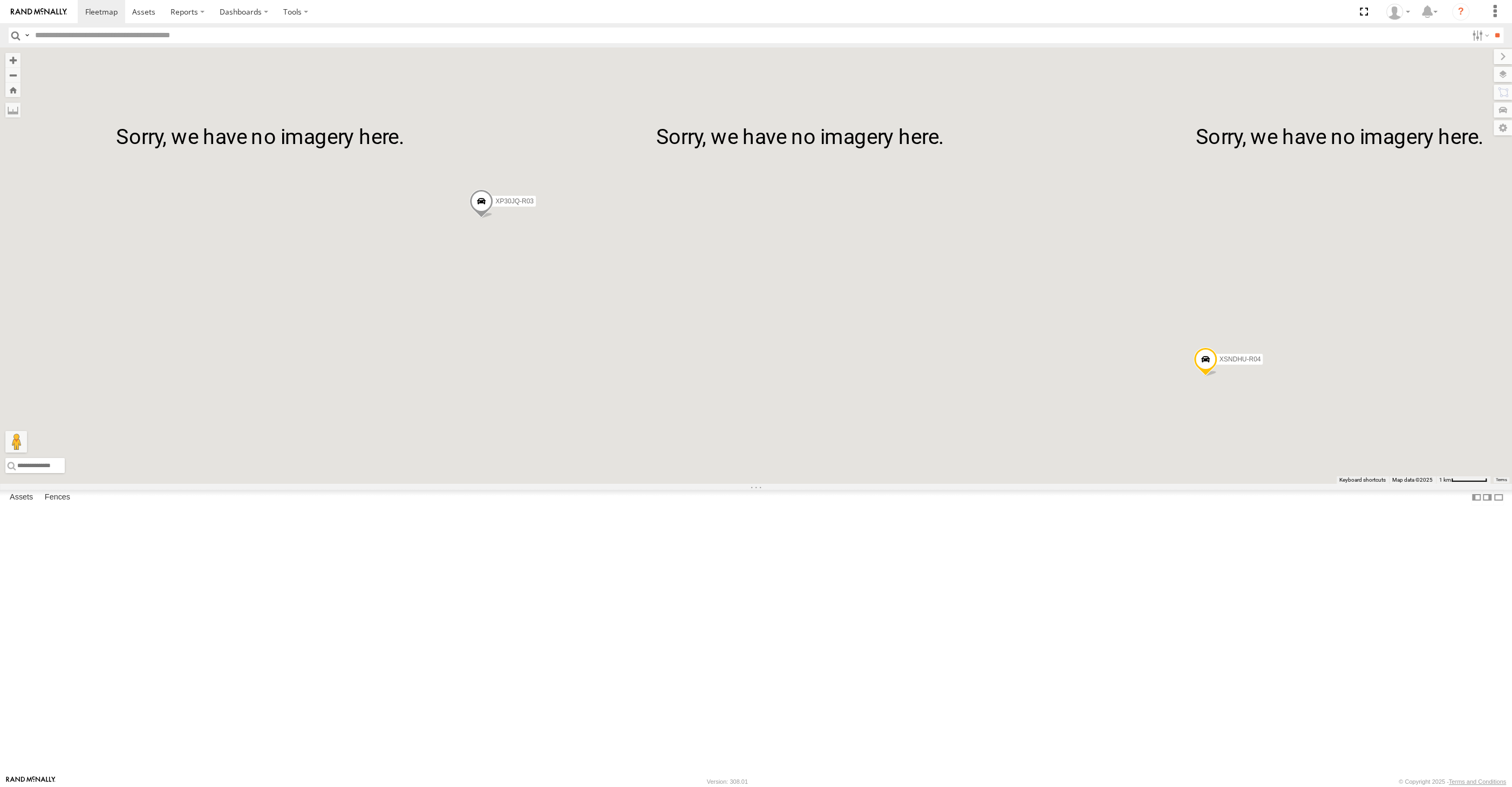
click at [668, 484] on div "XP30JQ-R03 XSNDHU-R04" at bounding box center [756, 266] width 1512 height 437
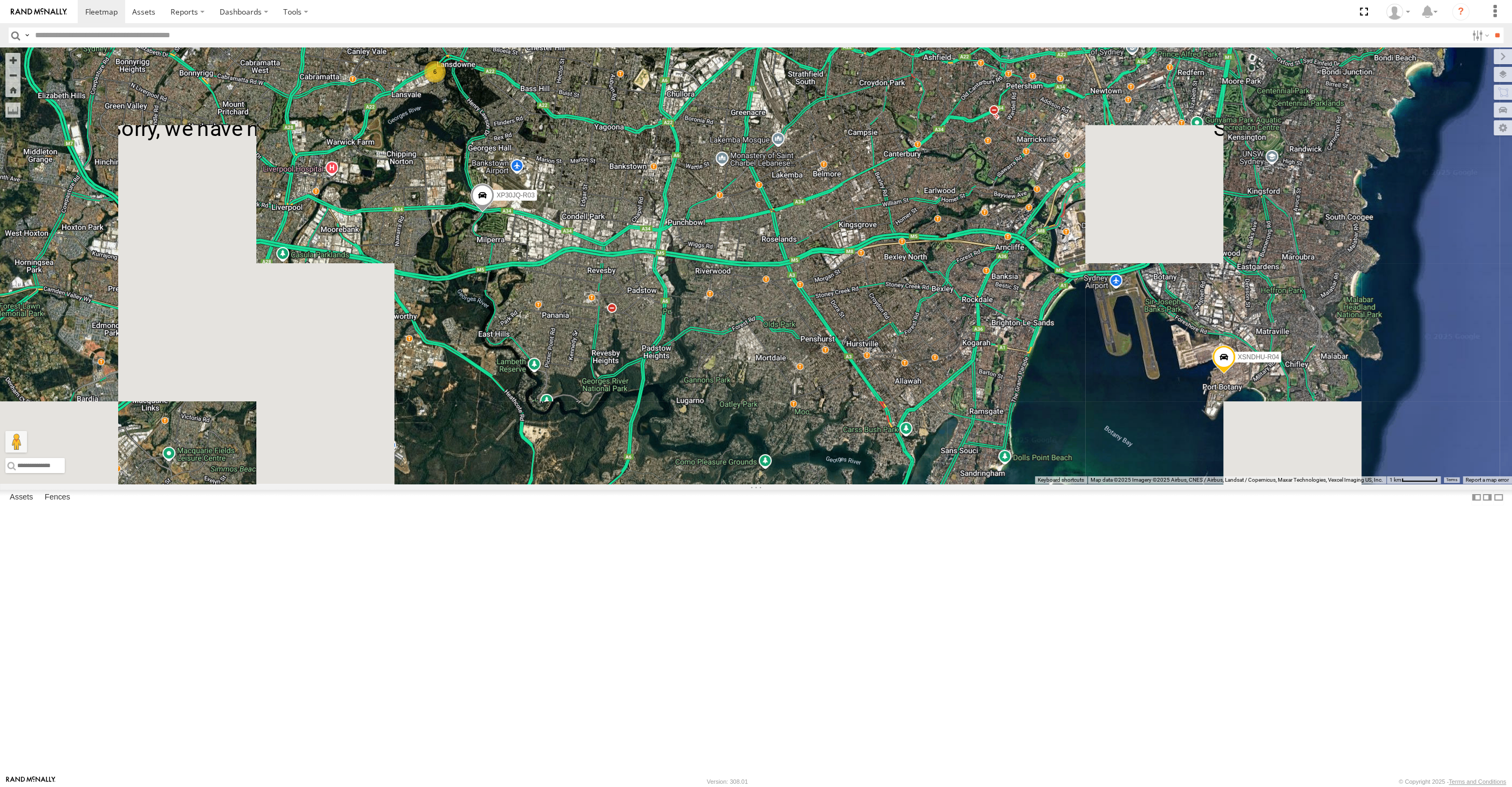
click at [677, 484] on div "XP30JQ-R03 XSNDHU-R04 6" at bounding box center [756, 266] width 1512 height 437
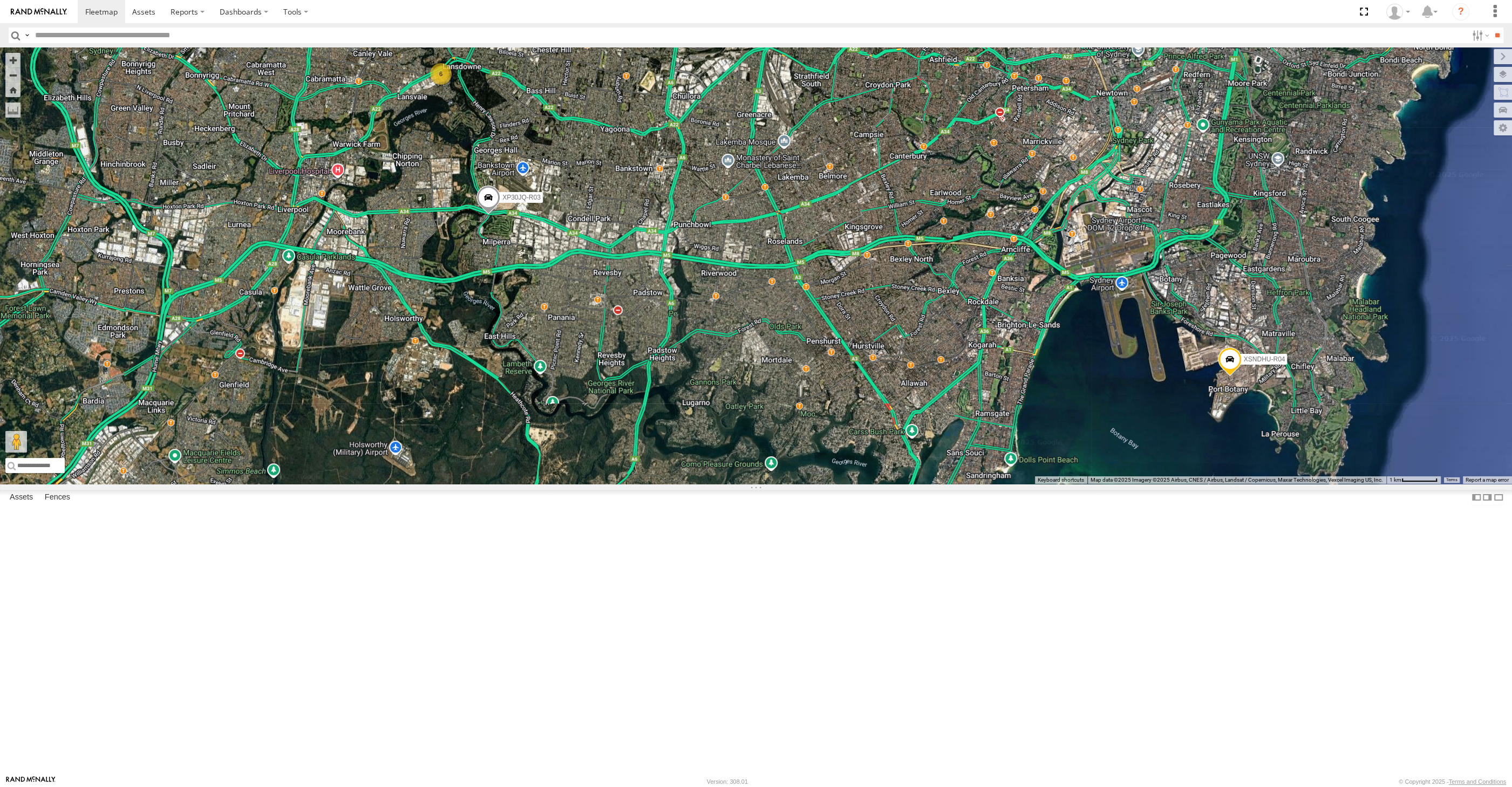
click at [693, 484] on div "XP30JQ-R03 XSNDHU-R04 6" at bounding box center [756, 266] width 1512 height 437
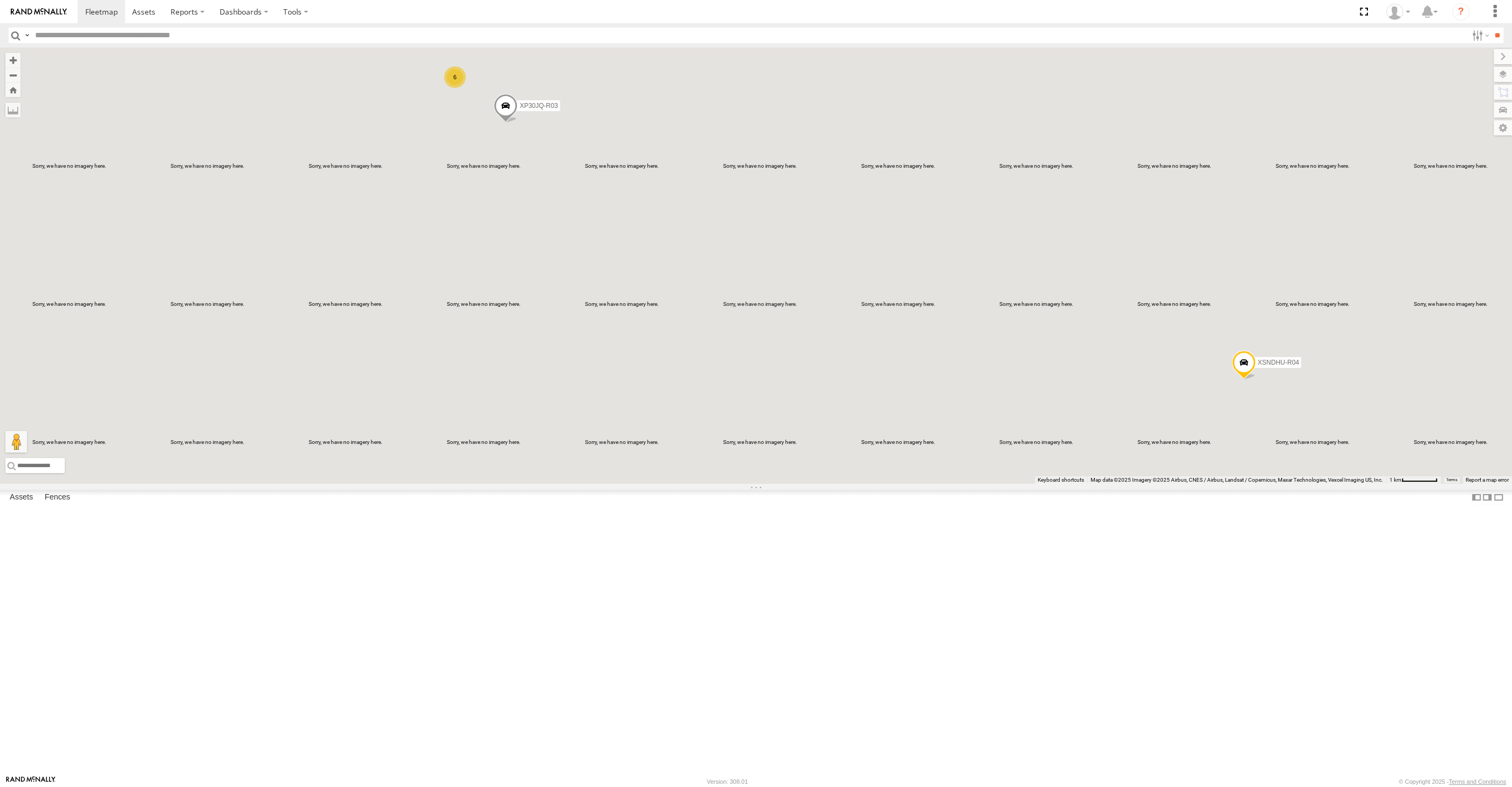
drag, startPoint x: 863, startPoint y: 491, endPoint x: 892, endPoint y: 499, distance: 30.1
click at [890, 484] on div "XP30JQ-R03 XSNDHU-R04 6" at bounding box center [756, 266] width 1512 height 437
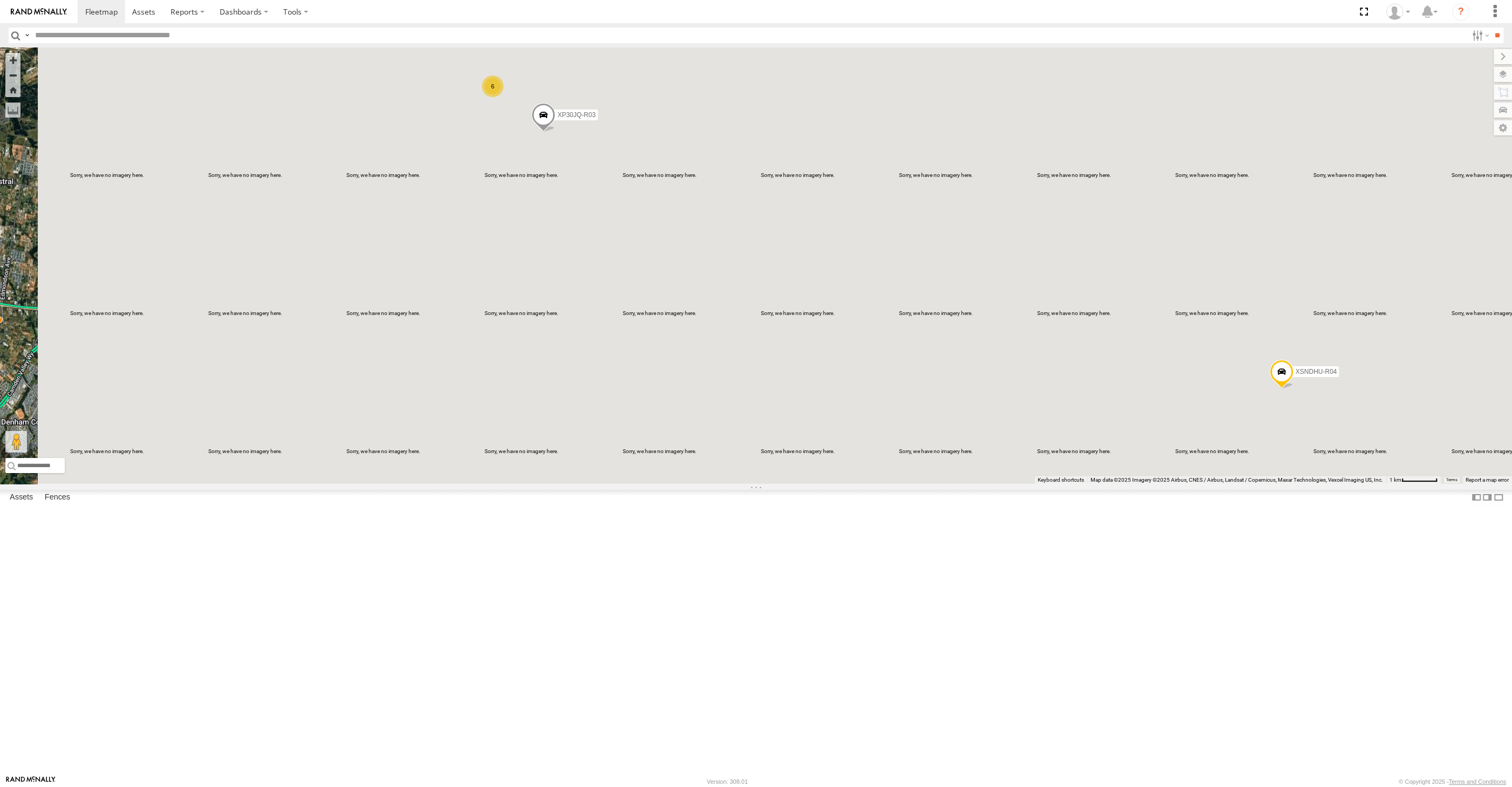
click at [646, 362] on div "XP30JQ-R03 XSNDHU-R04 6" at bounding box center [756, 266] width 1512 height 437
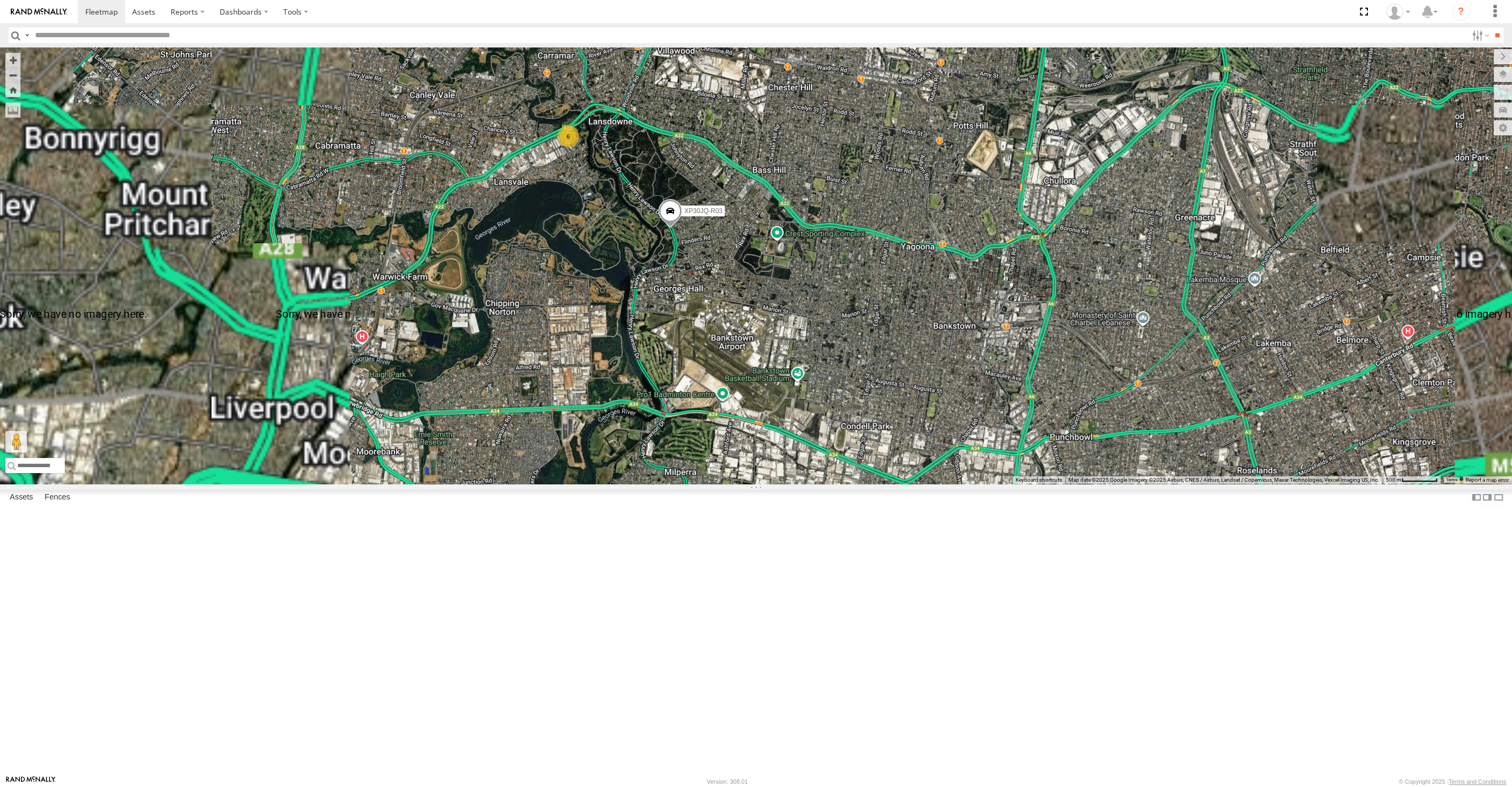
drag, startPoint x: 573, startPoint y: 373, endPoint x: 569, endPoint y: 433, distance: 60.1
click at [569, 421] on div "XP30JQ-R03 XSNDHU-R04 6" at bounding box center [756, 266] width 1512 height 437
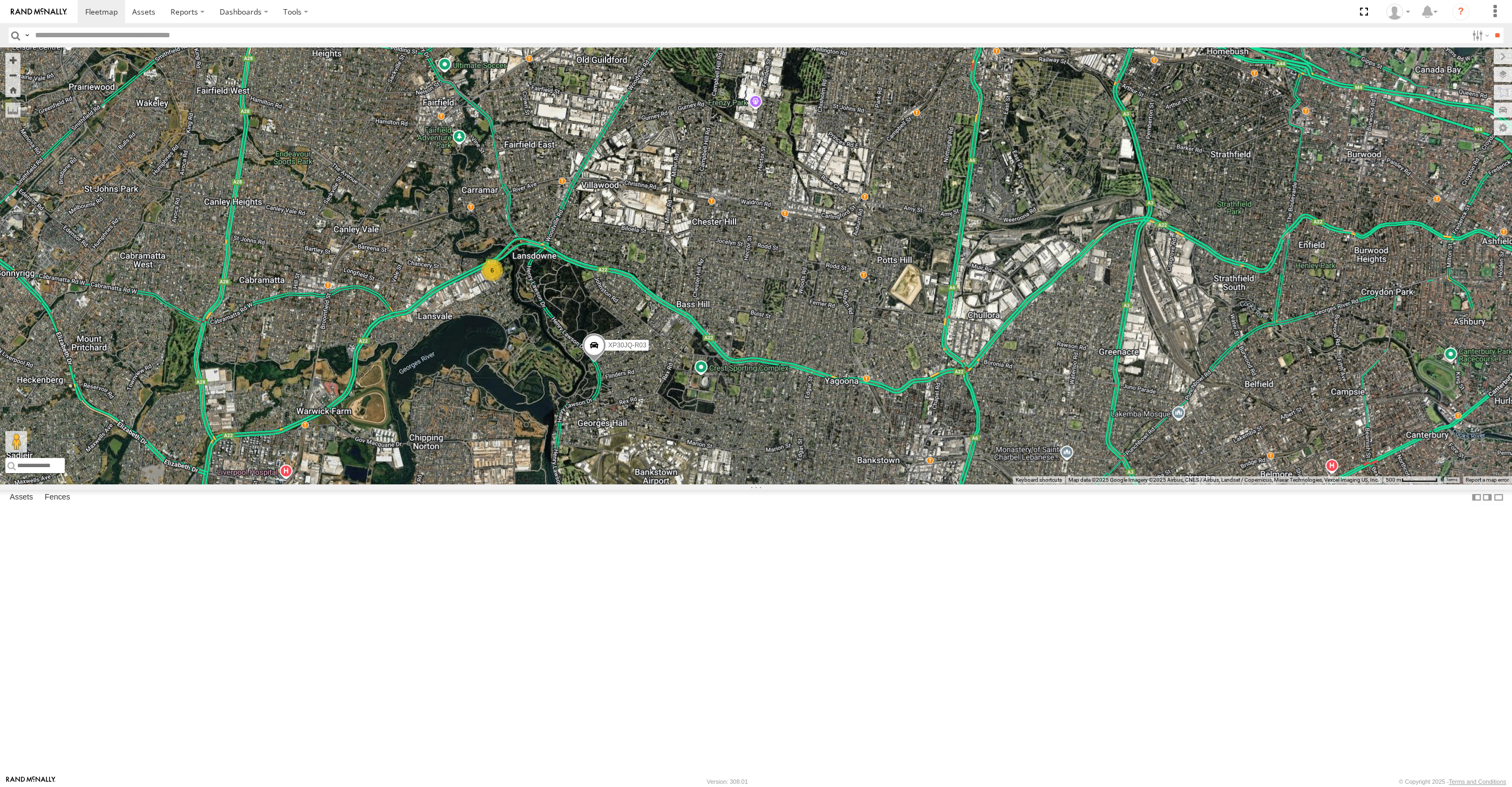
drag, startPoint x: 841, startPoint y: 418, endPoint x: 740, endPoint y: 322, distance: 139.3
click at [752, 339] on div "XP30JQ-R03 XSNDHU-R04 6" at bounding box center [756, 266] width 1512 height 437
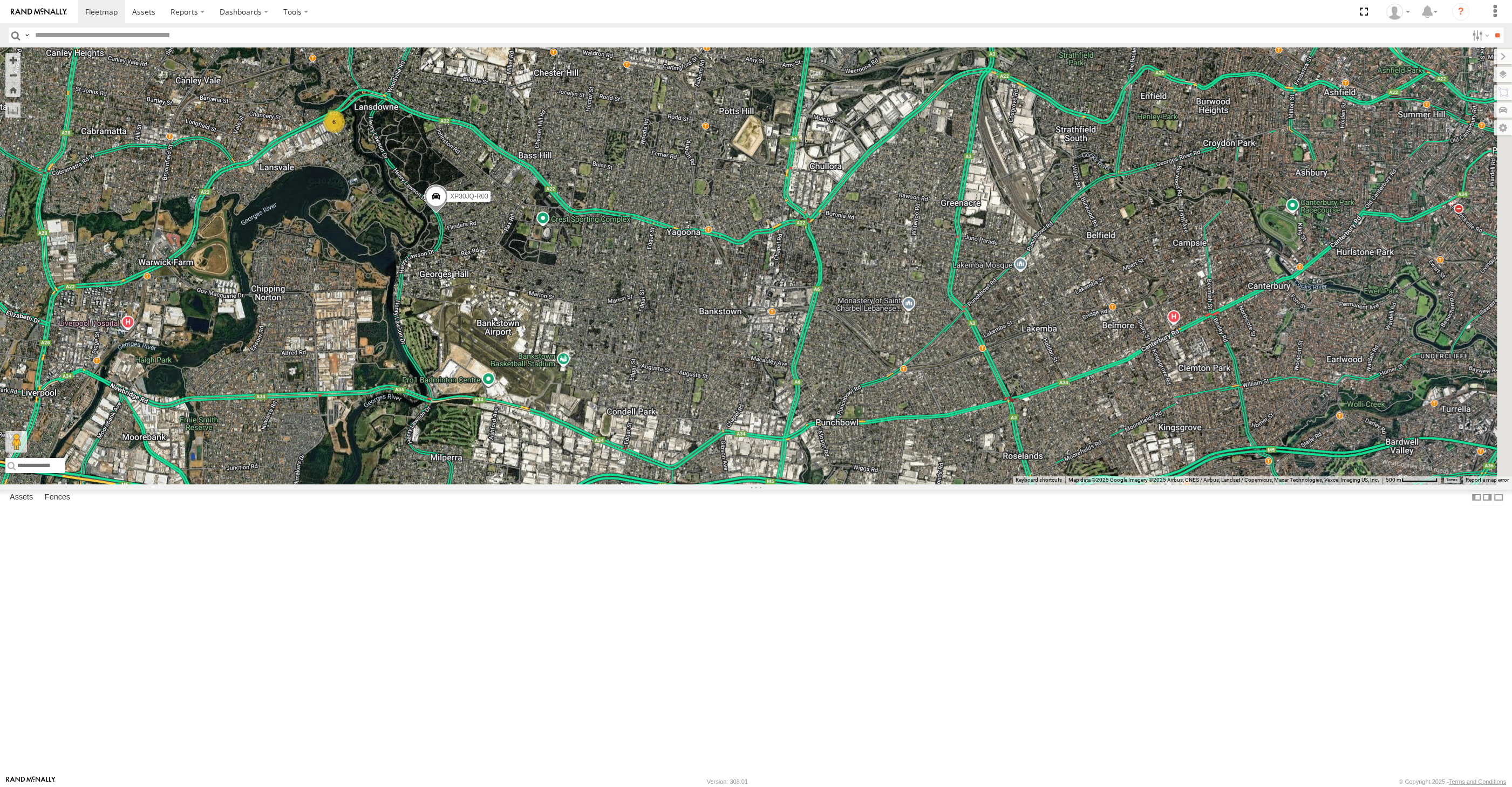
drag, startPoint x: 710, startPoint y: 456, endPoint x: 707, endPoint y: 451, distance: 5.8
click at [707, 452] on div "XP30JQ-R03 XSNDHU-R04 6" at bounding box center [756, 266] width 1512 height 437
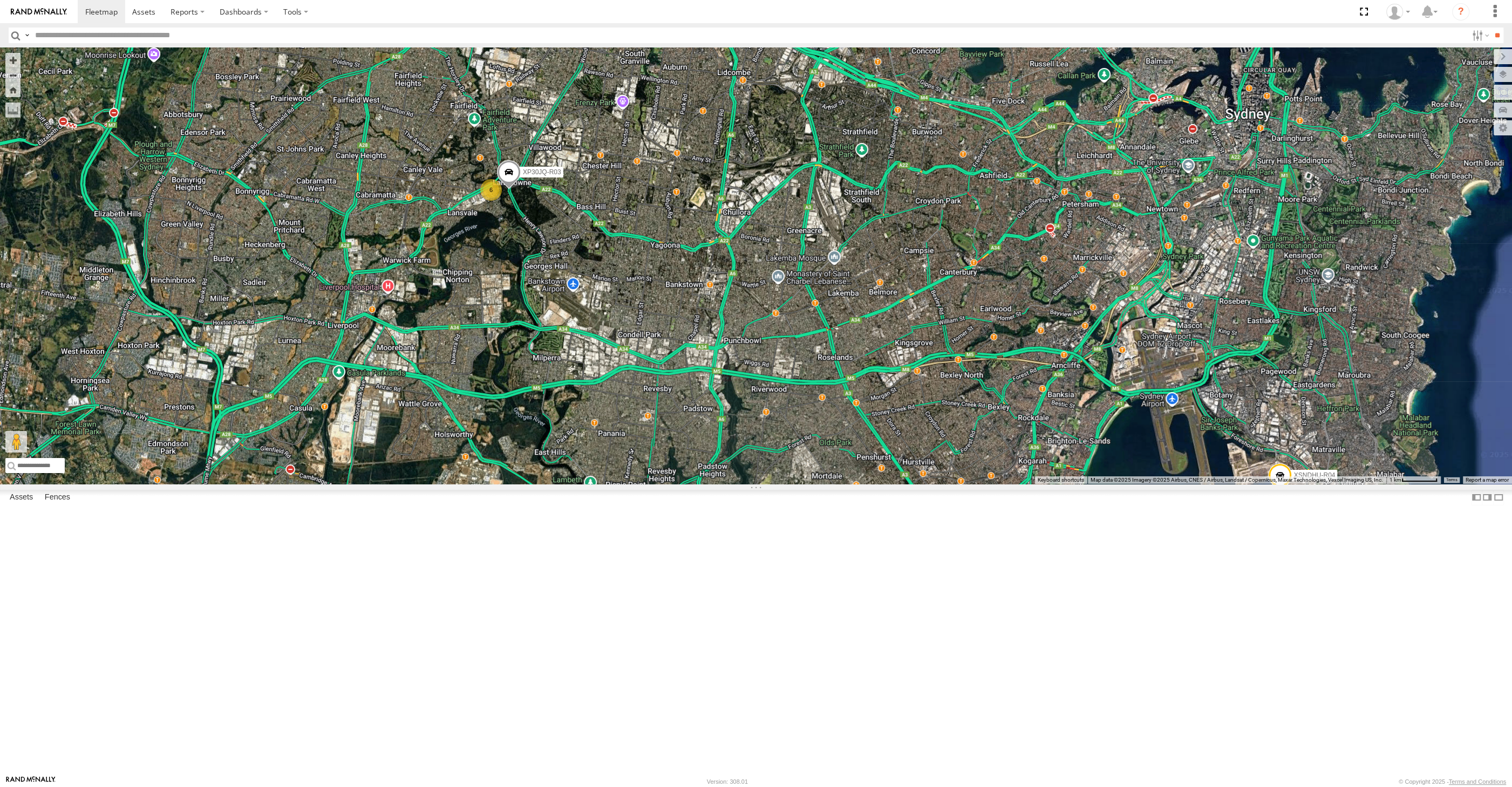
drag, startPoint x: 709, startPoint y: 439, endPoint x: 708, endPoint y: 448, distance: 9.1
click at [708, 447] on div "XP30JQ-R03 XSNDHU-R04 6" at bounding box center [756, 266] width 1512 height 437
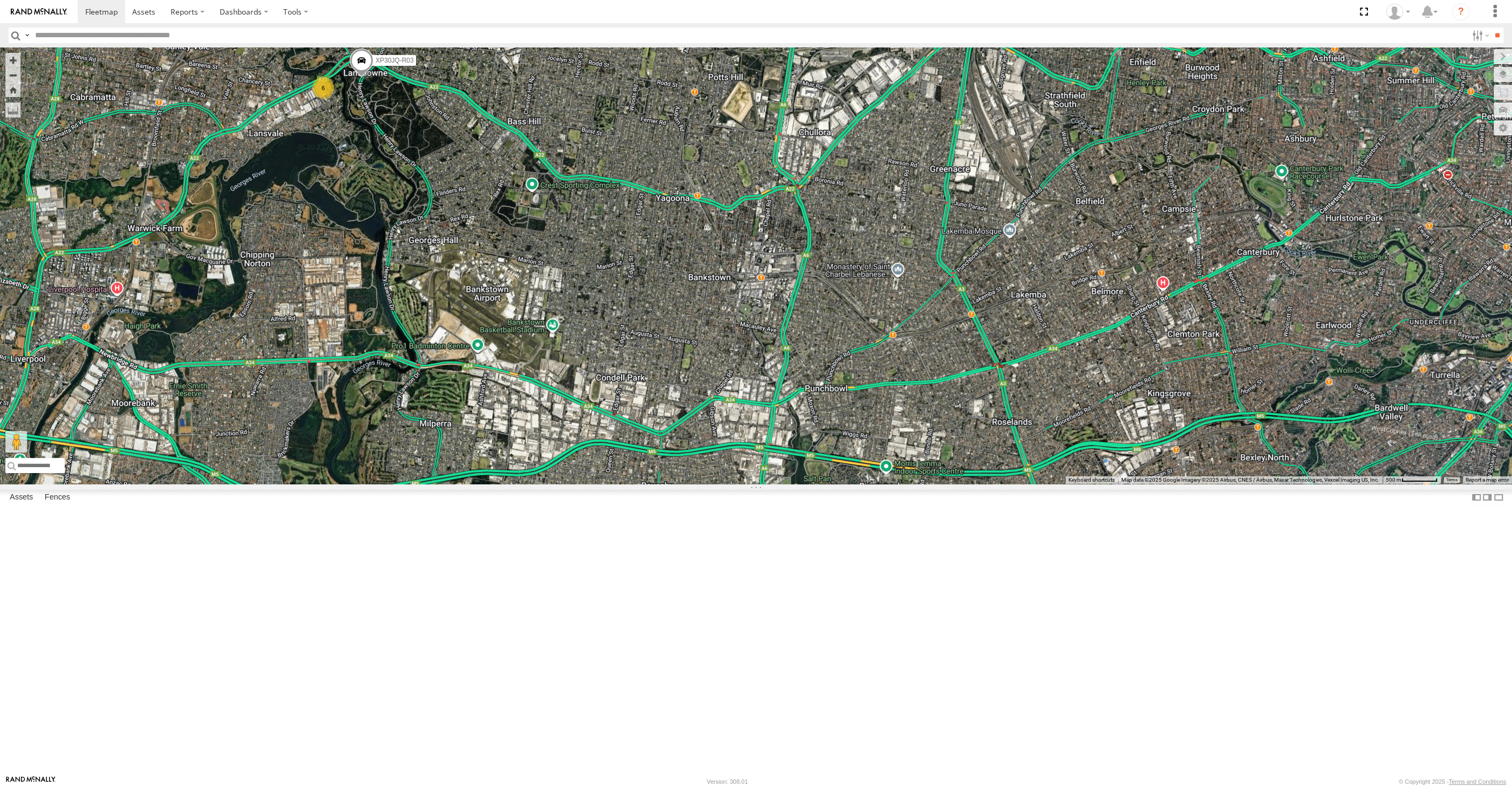
click at [389, 299] on div "XP30JQ-R03 XSNDHU-R04 6" at bounding box center [756, 266] width 1512 height 437
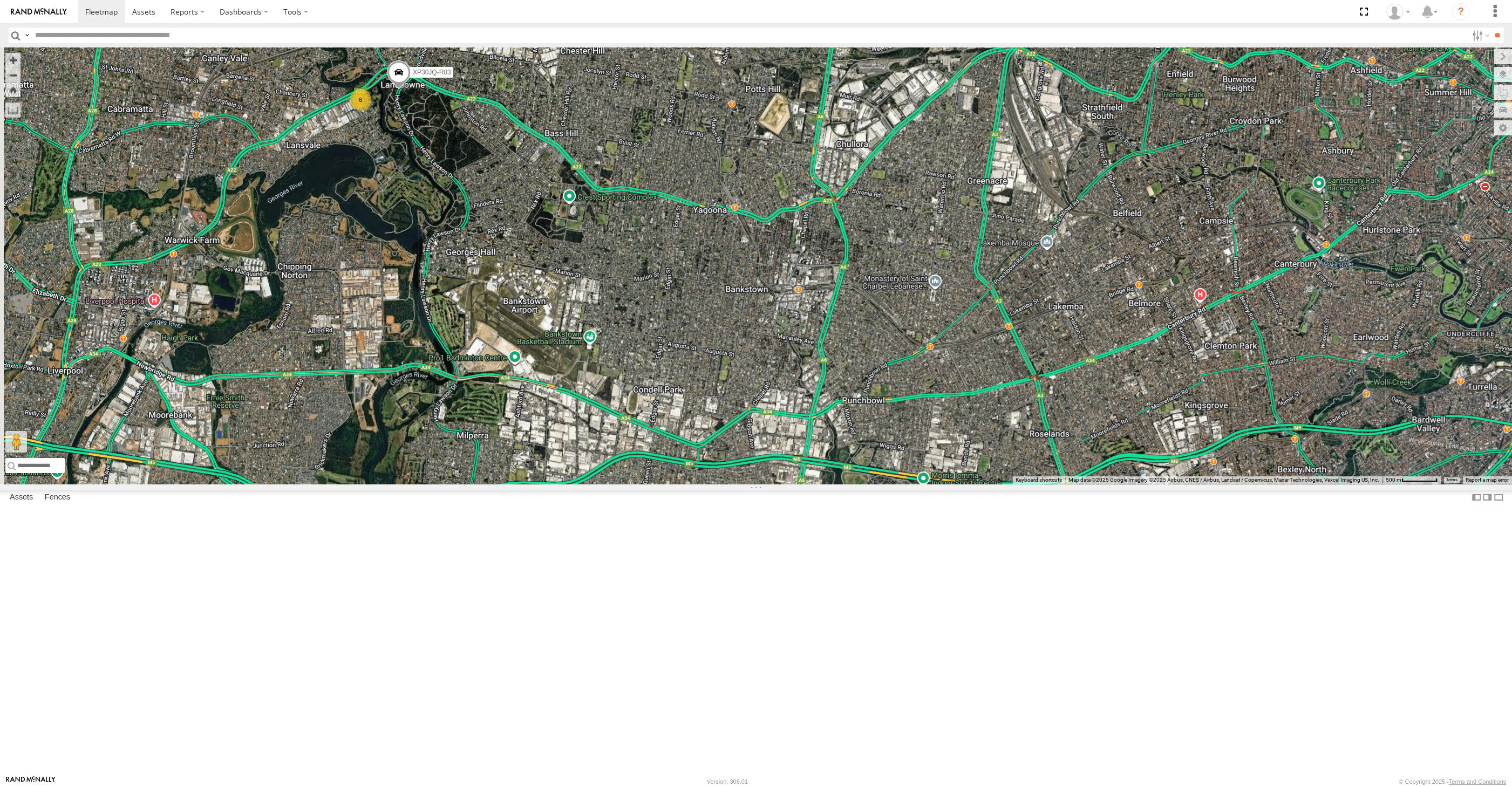
drag, startPoint x: 606, startPoint y: 311, endPoint x: 623, endPoint y: 316, distance: 17.7
click at [627, 314] on div "XP30JQ-R03 XSNDHU-R04 6" at bounding box center [756, 266] width 1512 height 437
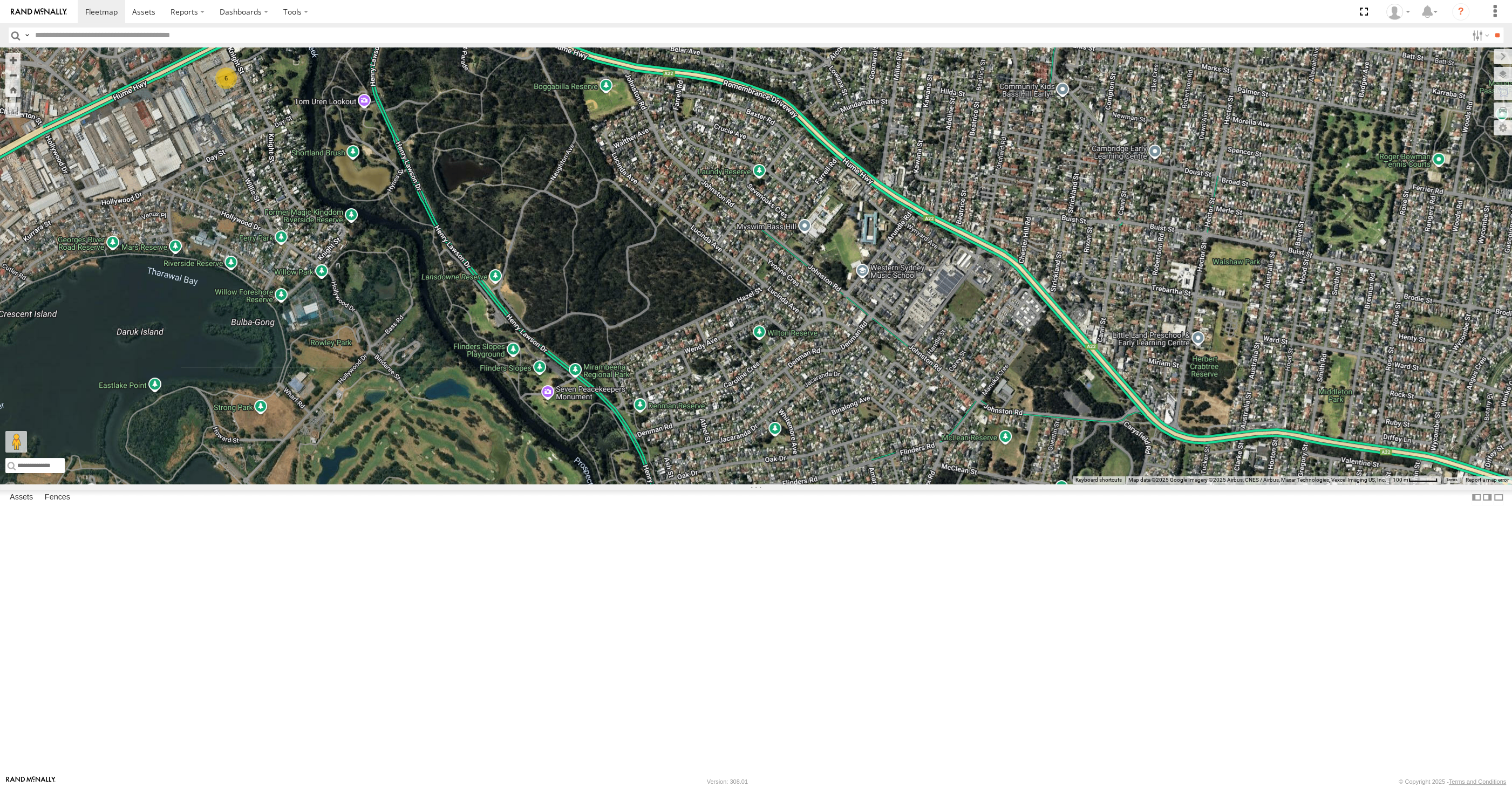
drag, startPoint x: 403, startPoint y: 202, endPoint x: 440, endPoint y: 310, distance: 114.2
click at [435, 304] on div "XP30JQ-R03 XSNDHU-R04 6 XP30JQ-R03 All Assets [PERSON_NAME] [PERSON_NAME] -33.8…" at bounding box center [756, 266] width 1512 height 437
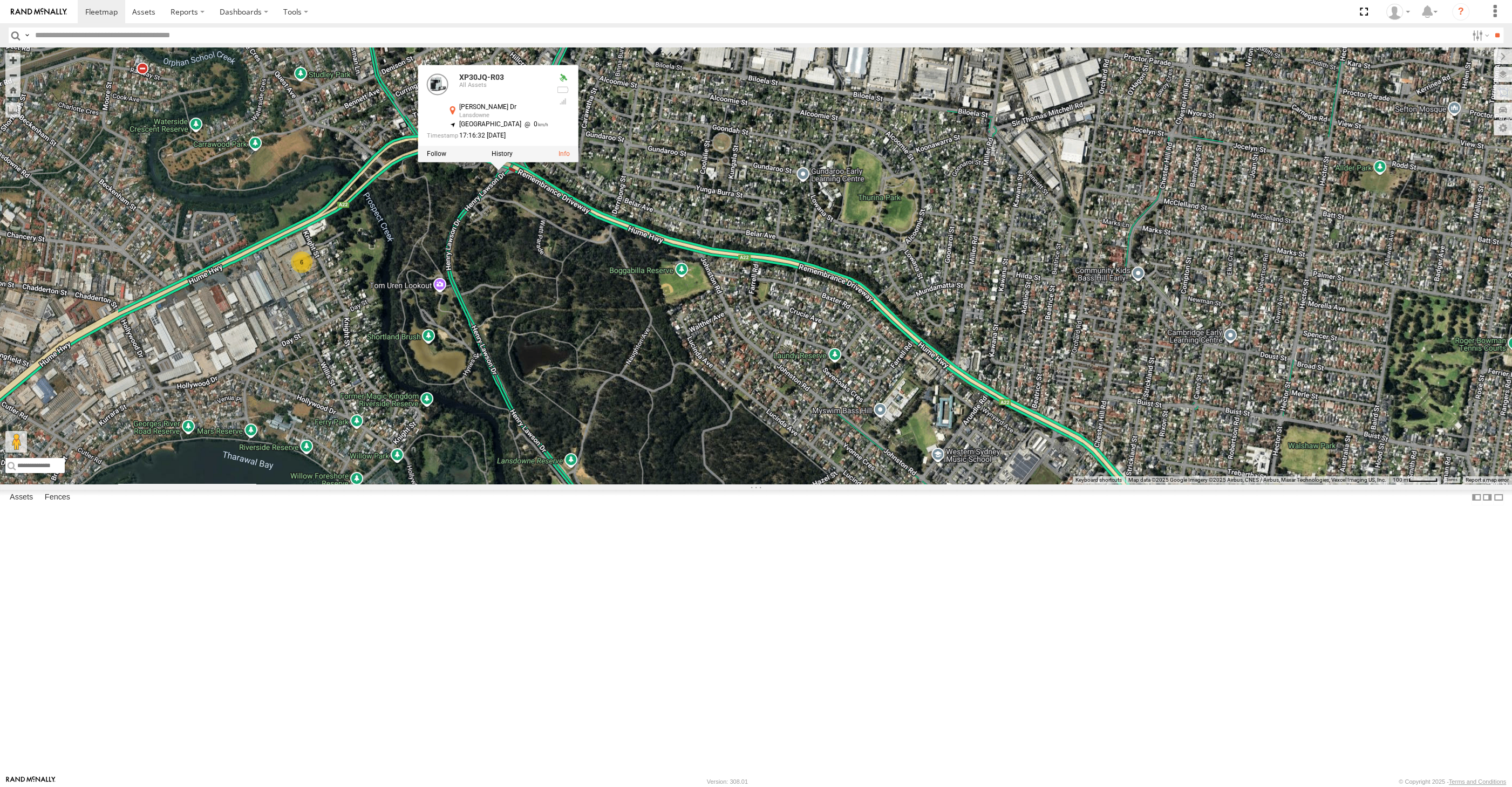
click at [521, 383] on div "XP30JQ-R03 XSNDHU-R04 6 XP30JQ-R03 All Assets [PERSON_NAME] [PERSON_NAME] -33.8…" at bounding box center [756, 266] width 1512 height 437
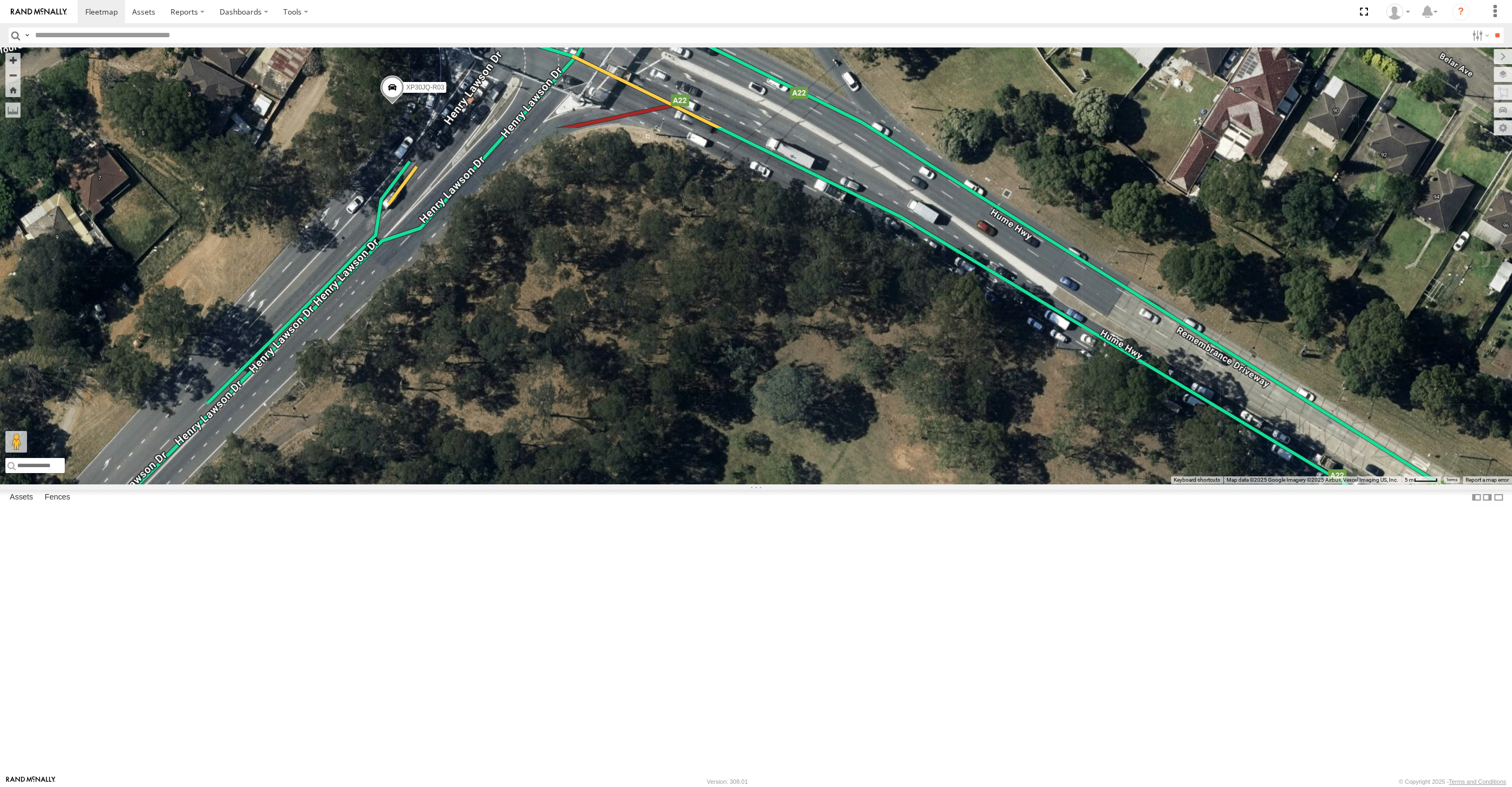
click at [391, 104] on span at bounding box center [392, 90] width 23 height 29
click at [453, 364] on div "XP30JQ-R03 XSNDHU-R04 XP30JQ-R03 All Assets [PERSON_NAME] [PERSON_NAME] -33.889…" at bounding box center [756, 266] width 1512 height 437
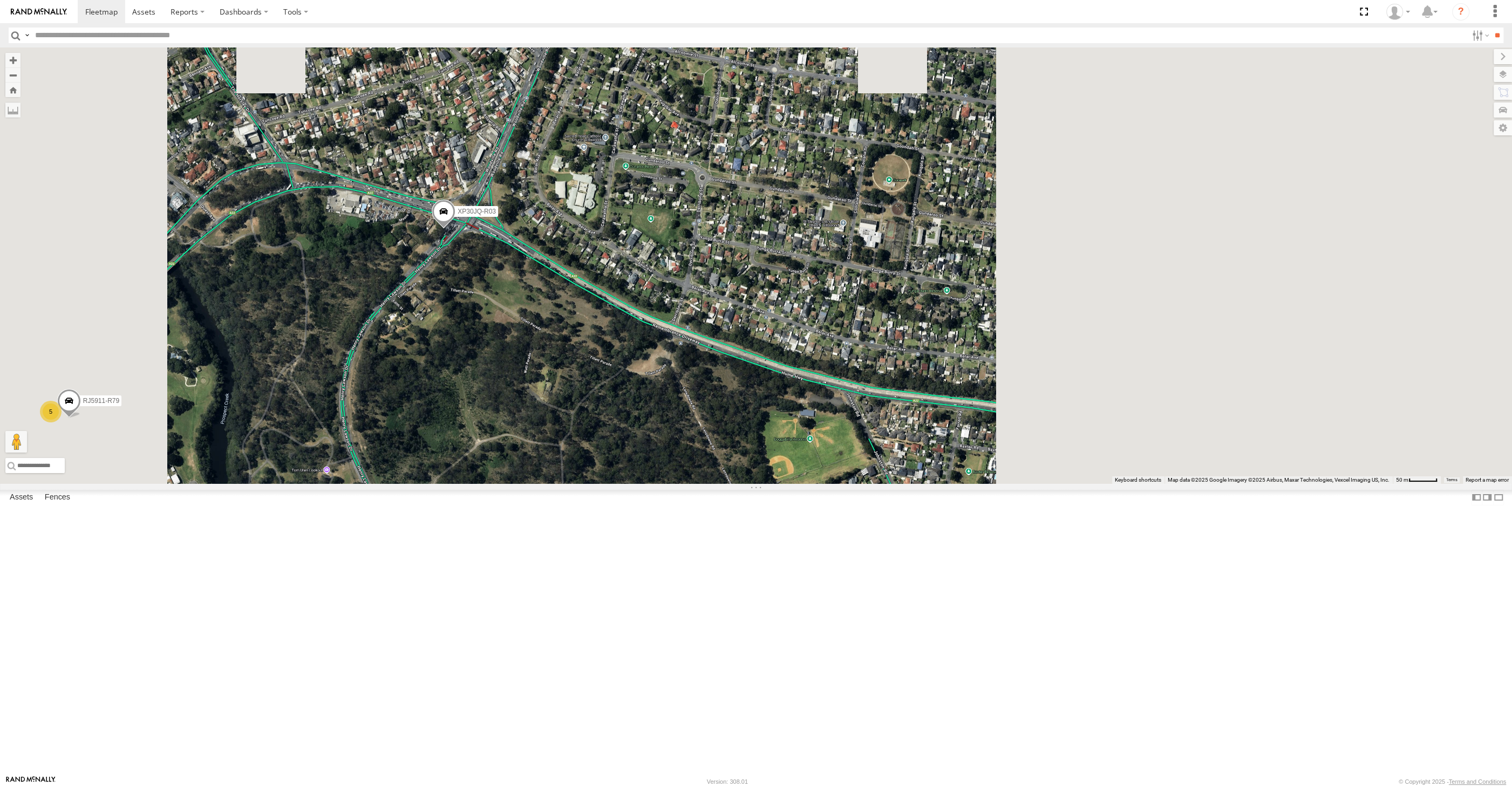
drag, startPoint x: 512, startPoint y: 497, endPoint x: 539, endPoint y: 490, distance: 27.9
click at [529, 484] on div "XP30JQ-R03 XSNDHU-R04 5 RJ5911-R79" at bounding box center [756, 266] width 1512 height 437
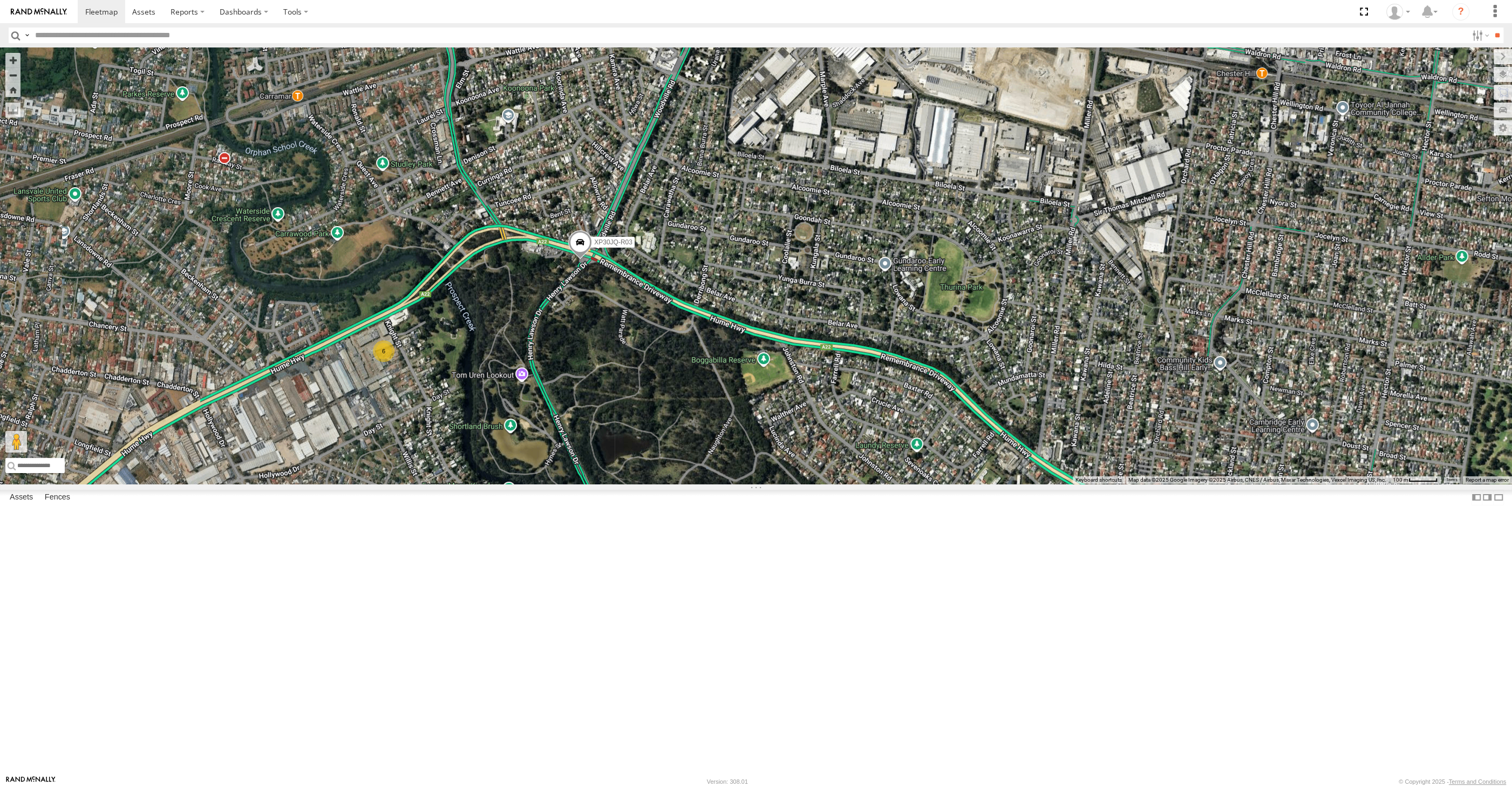
drag, startPoint x: 659, startPoint y: 588, endPoint x: 666, endPoint y: 580, distance: 10.6
click at [664, 484] on div "XP30JQ-R03 XSNDHU-R04 6" at bounding box center [756, 266] width 1512 height 437
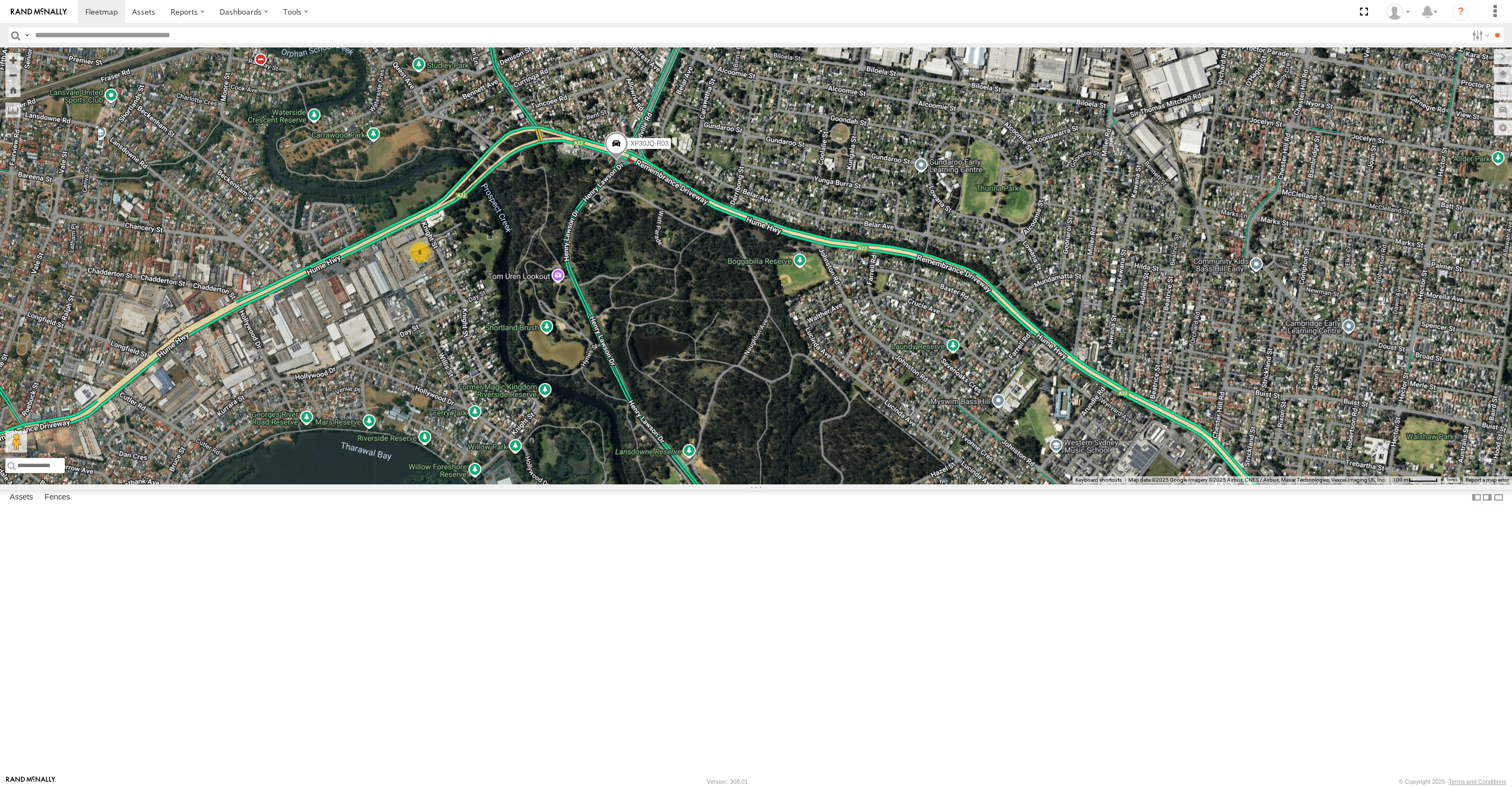
drag, startPoint x: 668, startPoint y: 539, endPoint x: 686, endPoint y: 457, distance: 84.0
click at [686, 458] on div "XP30JQ-R03 XSNDHU-R04 6" at bounding box center [756, 266] width 1512 height 437
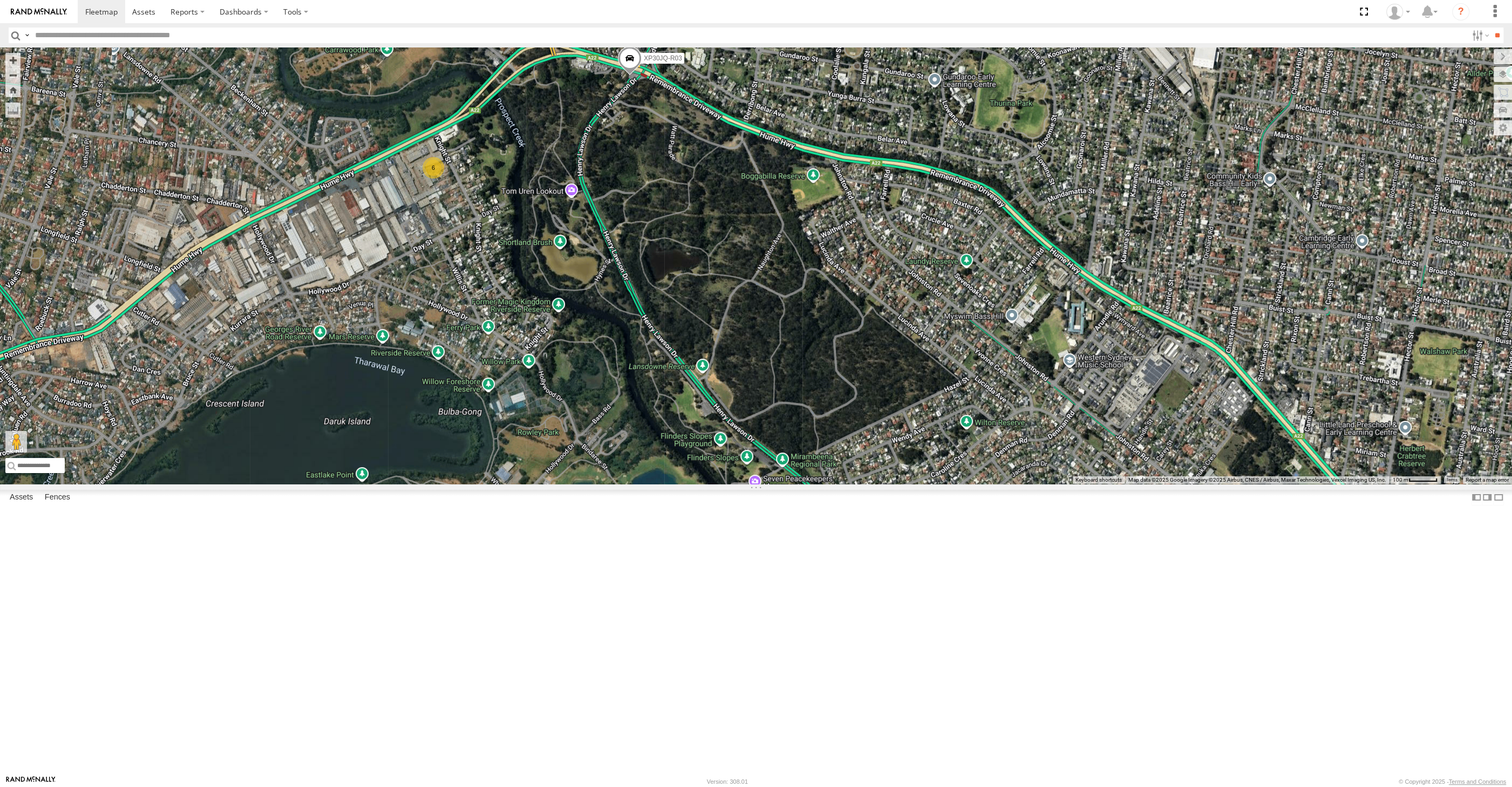
drag, startPoint x: 612, startPoint y: 327, endPoint x: 606, endPoint y: 344, distance: 18.0
click at [606, 344] on div "XP30JQ-R03 XSNDHU-R04 6" at bounding box center [756, 266] width 1512 height 437
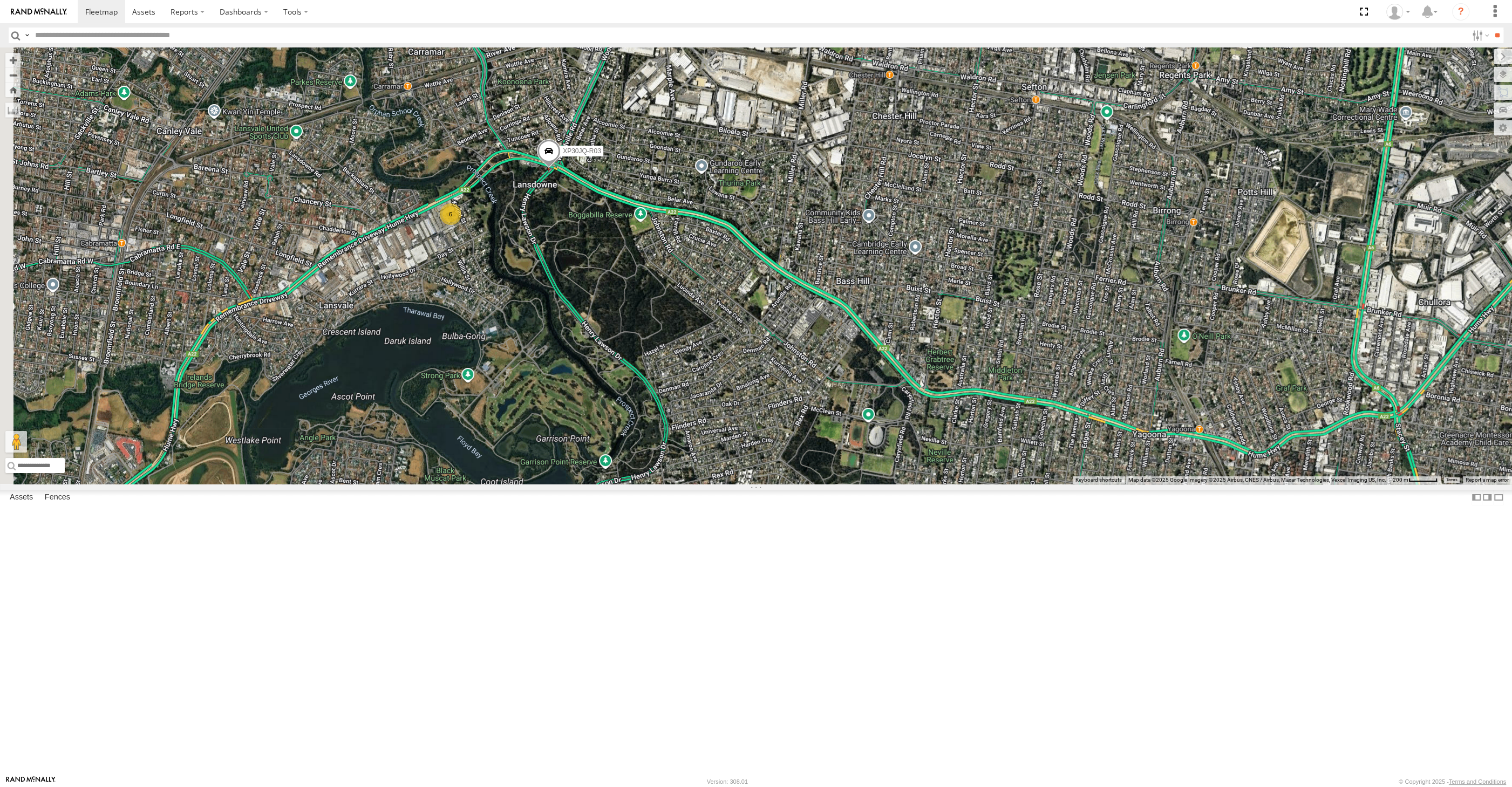
drag, startPoint x: 546, startPoint y: 386, endPoint x: 552, endPoint y: 391, distance: 7.8
click at [551, 391] on div "XP30JQ-R03 XSNDHU-R04 6" at bounding box center [756, 266] width 1512 height 437
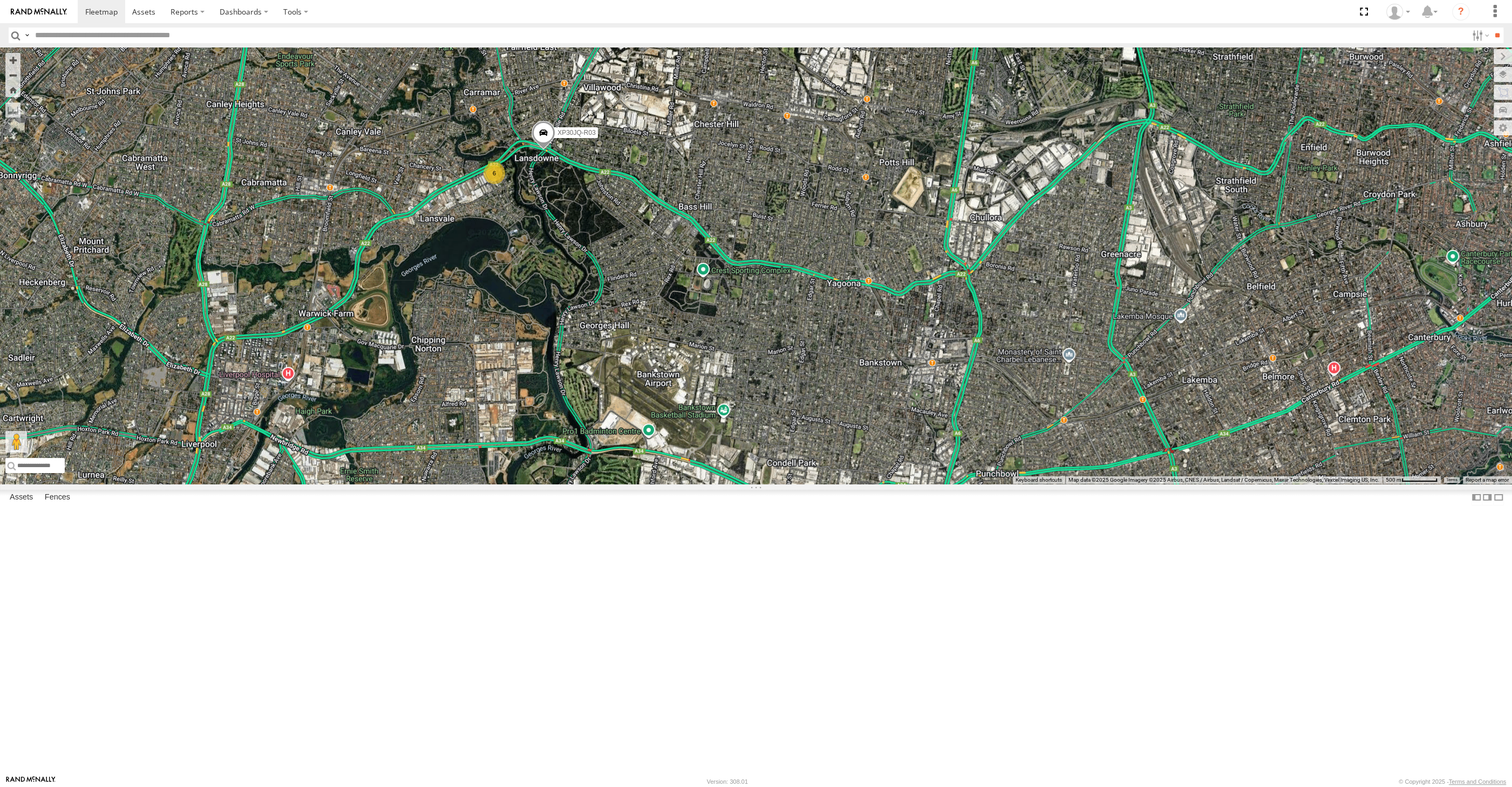
drag, startPoint x: 529, startPoint y: 423, endPoint x: 509, endPoint y: 383, distance: 44.7
click at [515, 379] on div "XP30JQ-R03 XSNDHU-R04 6" at bounding box center [756, 266] width 1512 height 437
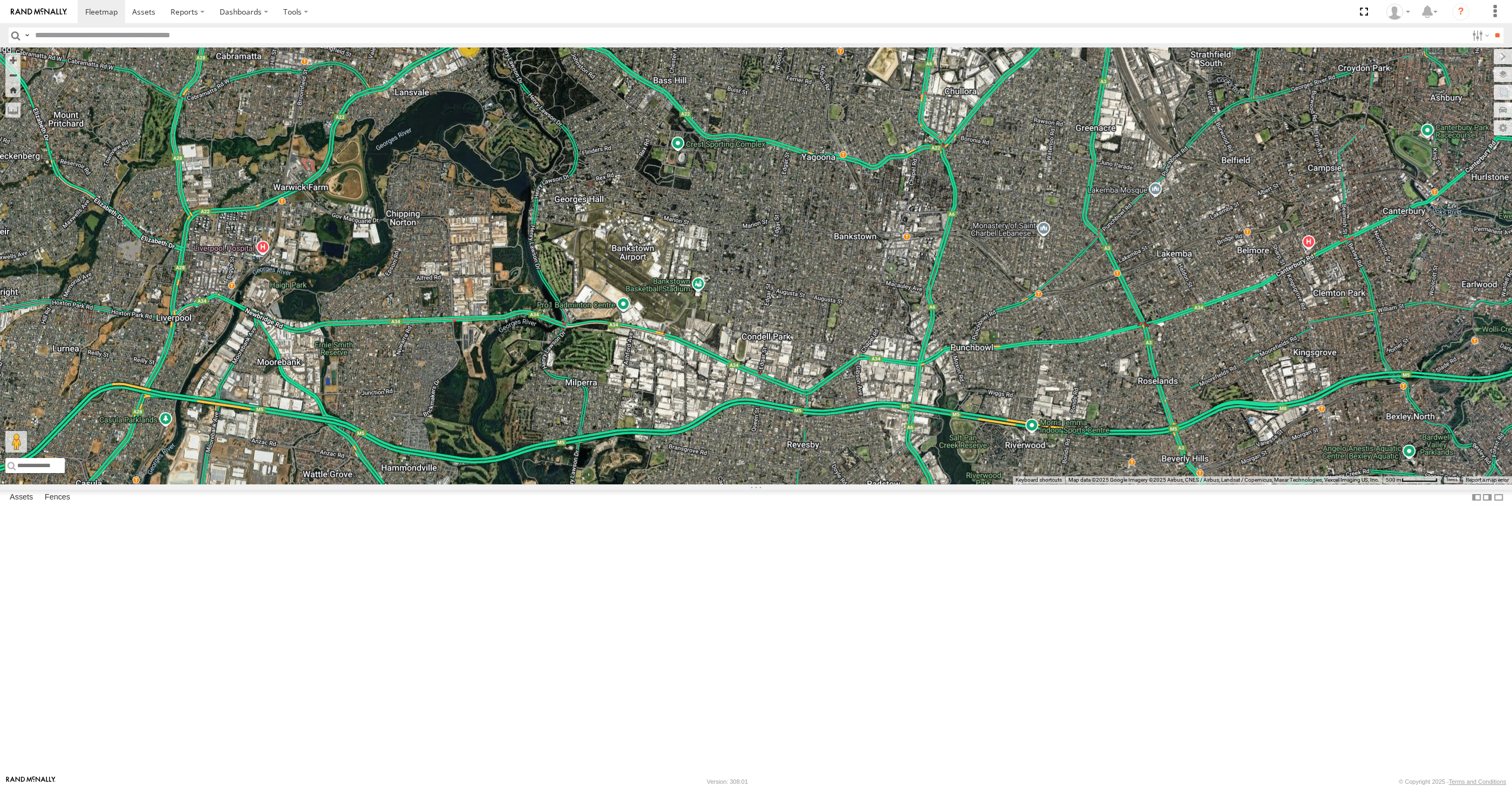
drag, startPoint x: 646, startPoint y: 452, endPoint x: 680, endPoint y: 544, distance: 98.1
click at [679, 484] on div "XP30JQ-R03 6" at bounding box center [756, 266] width 1512 height 437
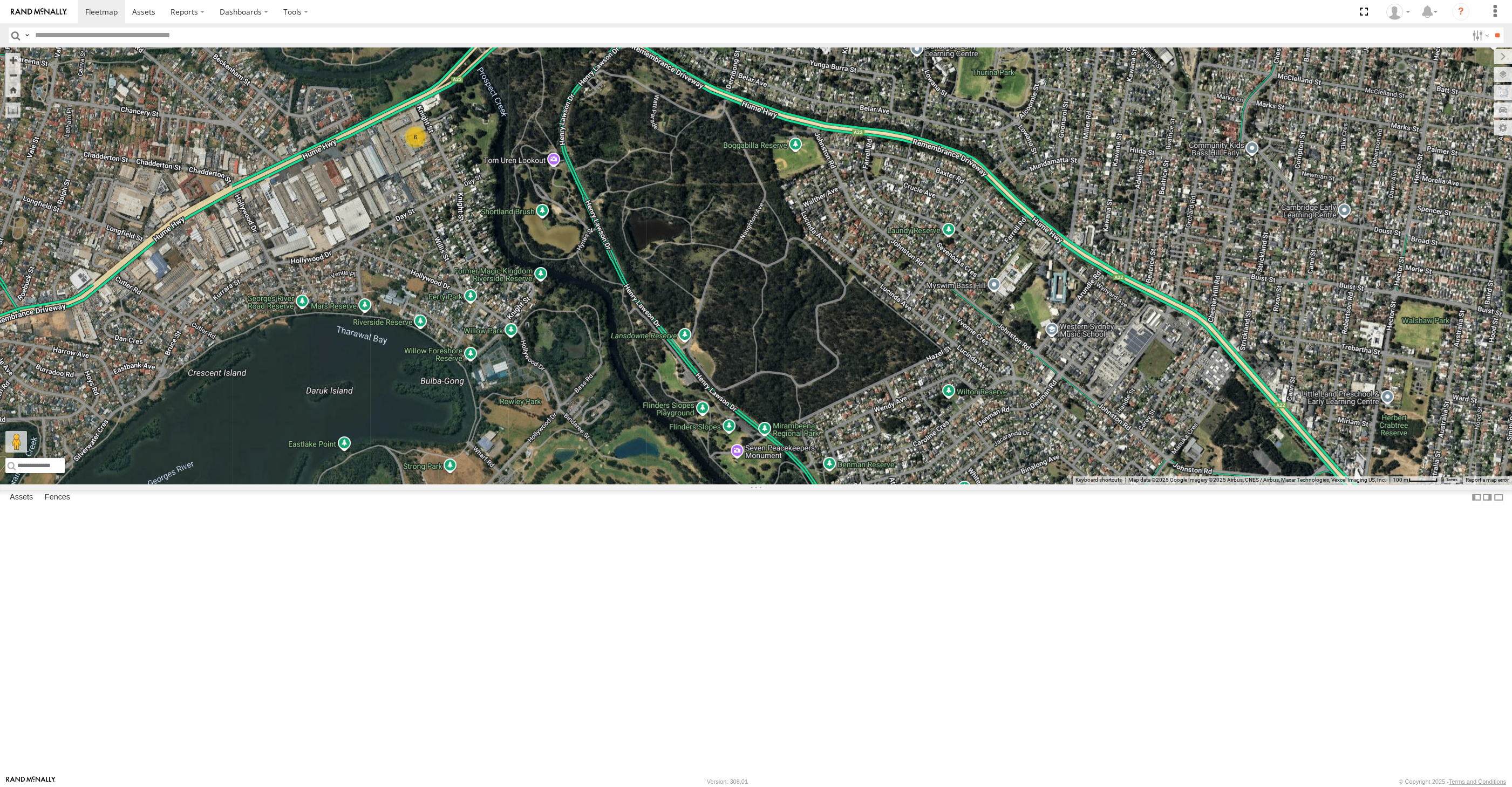
drag, startPoint x: 527, startPoint y: 339, endPoint x: 558, endPoint y: 351, distance: 33.2
click at [555, 351] on div "XP30JQ-R03 6" at bounding box center [756, 266] width 1512 height 437
